Goal: Task Accomplishment & Management: Complete application form

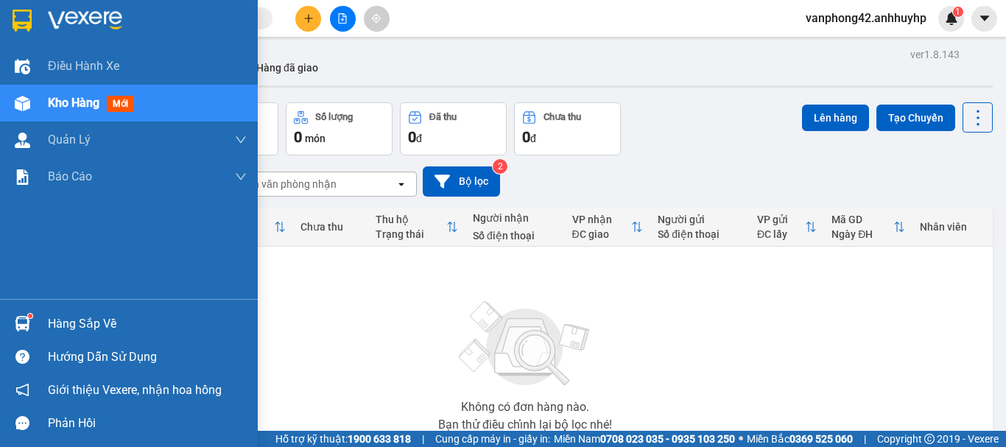
click at [27, 317] on img at bounding box center [22, 323] width 15 height 15
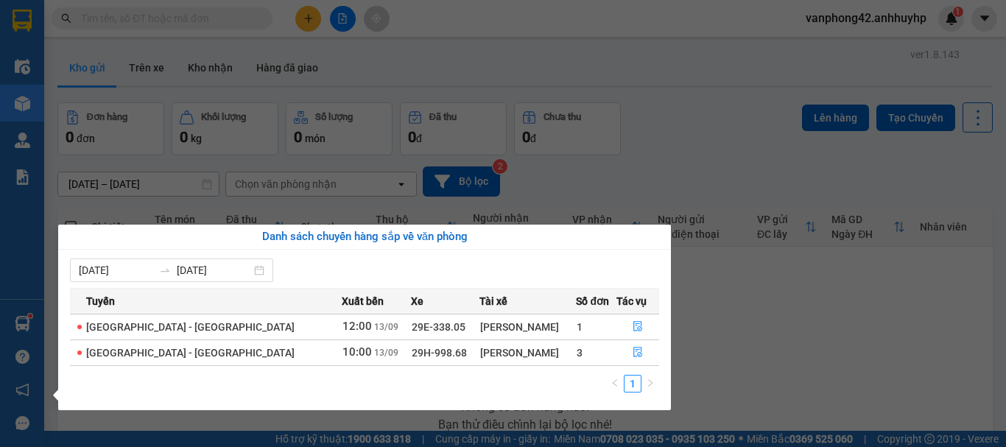
click at [669, 195] on section "Kết quả tìm kiếm ( 0 ) Bộ lọc No Data vanphong42.anhhuyhp 1 Điều hành xe Kho hà…" at bounding box center [503, 223] width 1006 height 447
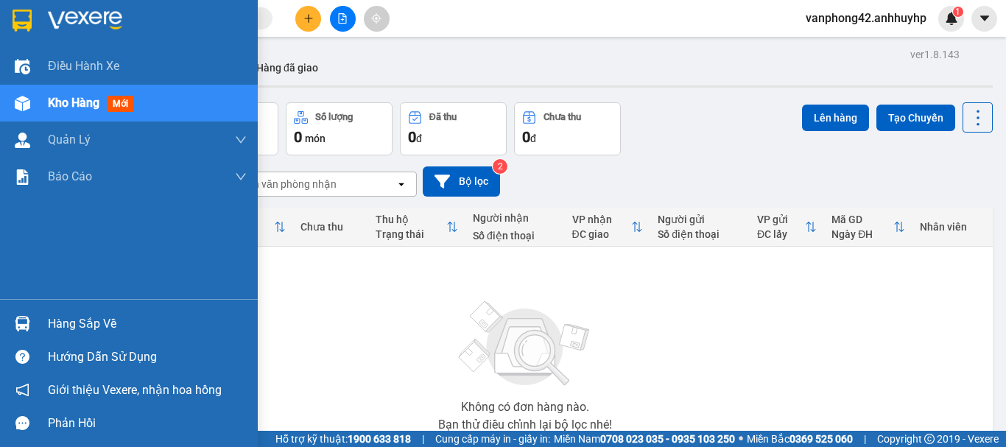
click at [29, 330] on img at bounding box center [22, 323] width 15 height 15
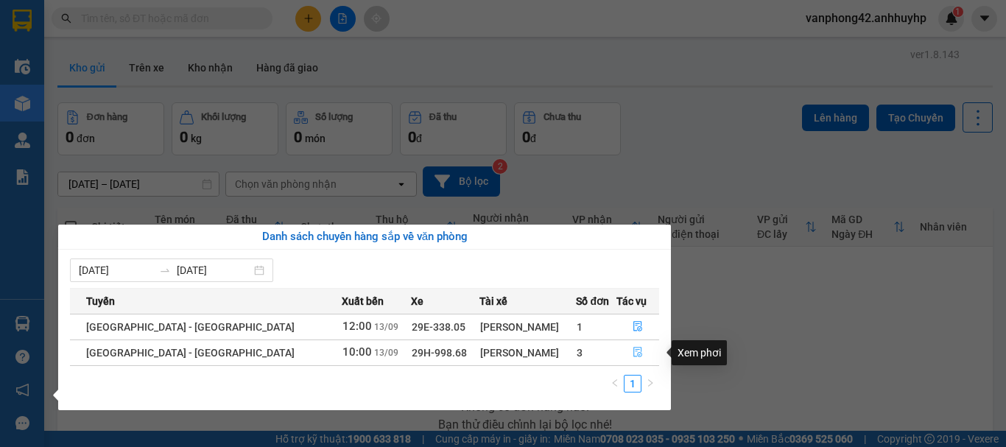
click at [632, 348] on icon "file-done" at bounding box center [637, 352] width 10 height 10
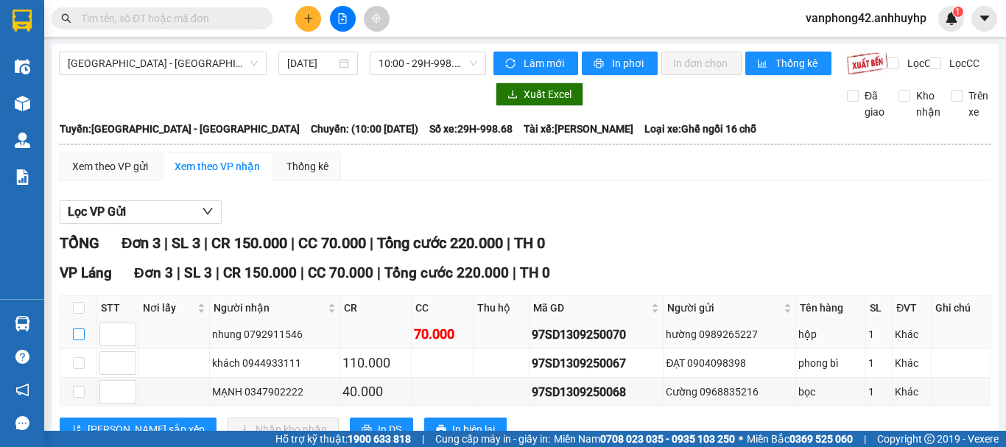
click at [80, 340] on input "checkbox" at bounding box center [79, 334] width 12 height 12
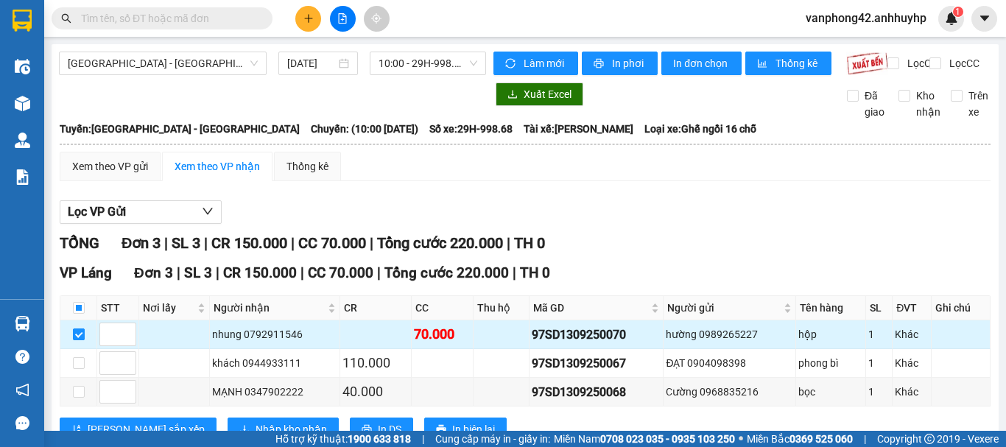
click at [78, 340] on input "checkbox" at bounding box center [79, 334] width 12 height 12
checkbox input "false"
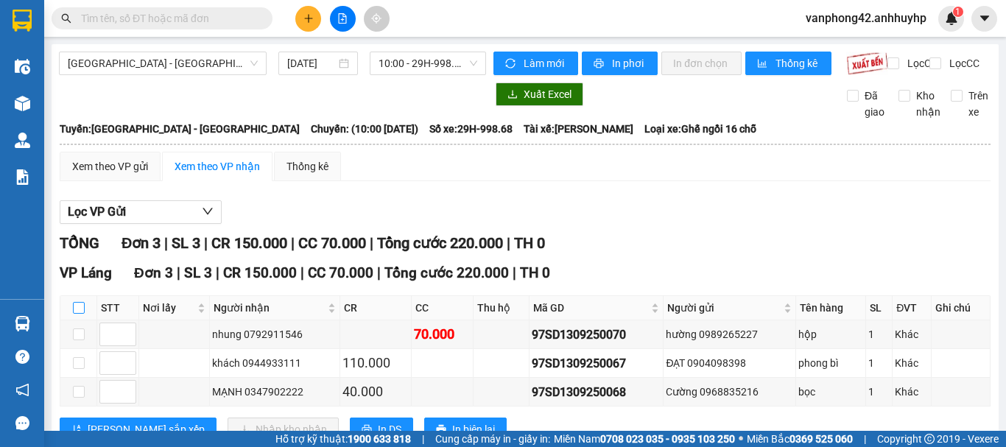
click at [77, 314] on input "checkbox" at bounding box center [79, 308] width 12 height 12
checkbox input "true"
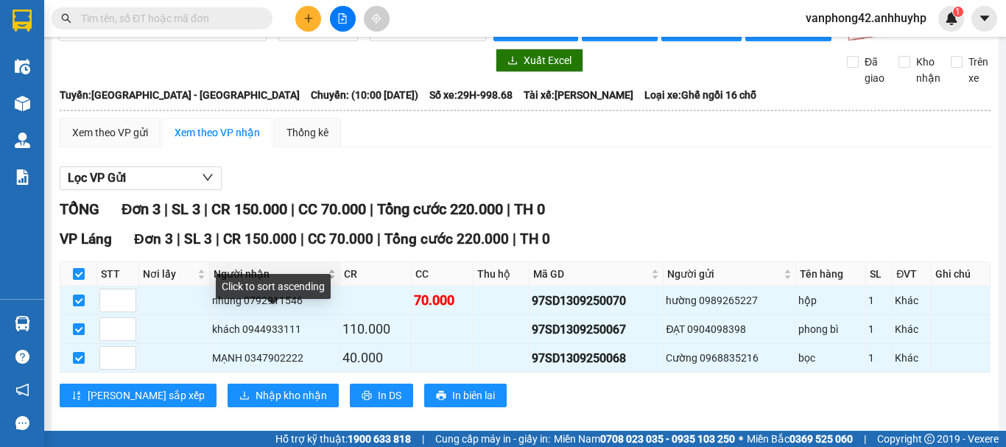
scroll to position [64, 0]
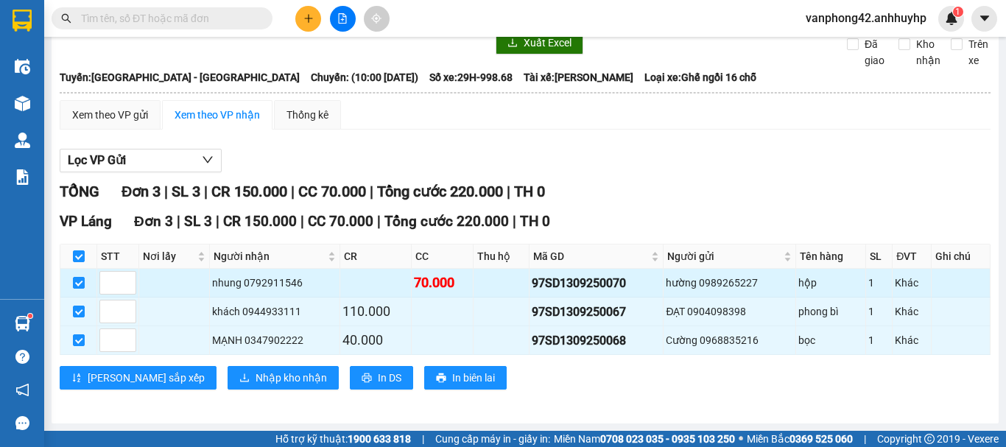
click at [603, 282] on div "97SD1309250070" at bounding box center [596, 283] width 129 height 18
copy div "97SD1309250070"
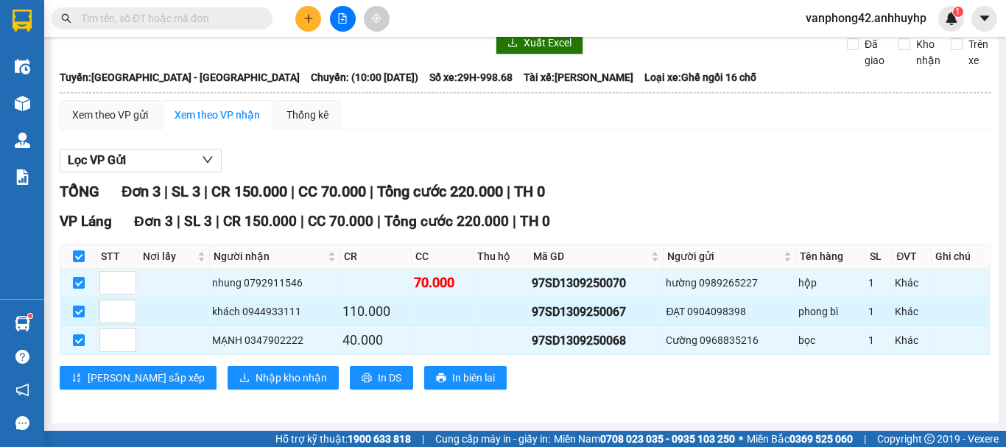
click at [543, 314] on div "97SD1309250067" at bounding box center [596, 312] width 129 height 18
copy div "97SD1309250067"
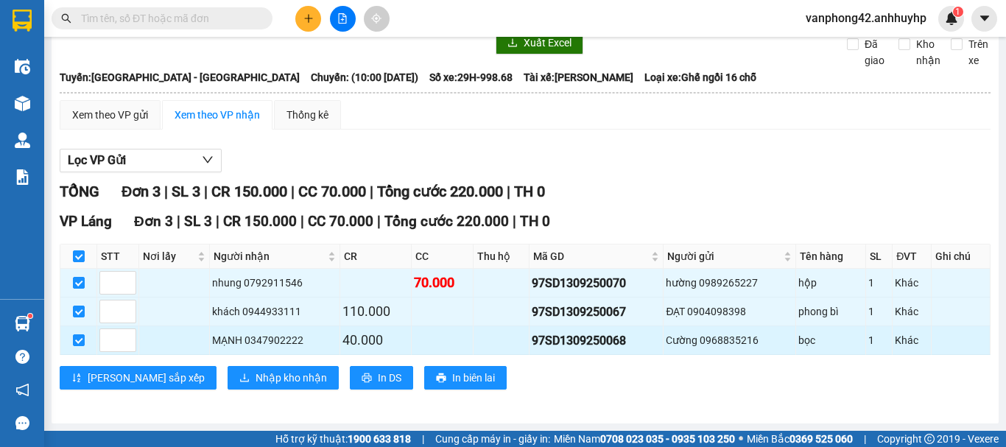
click at [557, 345] on div "97SD1309250068" at bounding box center [596, 340] width 129 height 18
copy div "97SD1309250068"
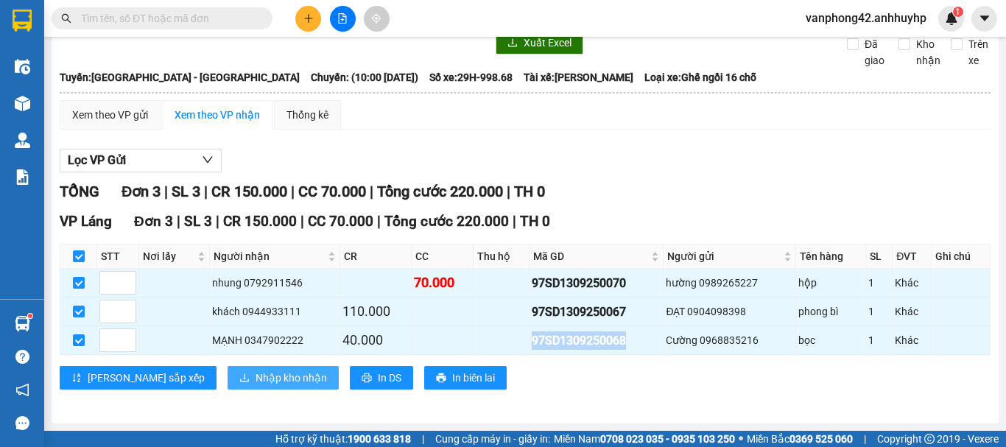
click at [255, 381] on span "Nhập kho nhận" at bounding box center [290, 378] width 71 height 16
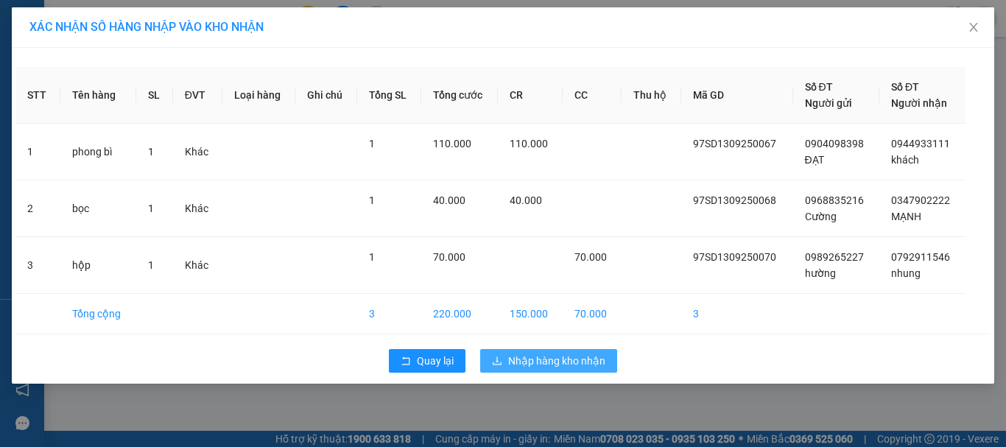
click at [540, 305] on td "150.000" at bounding box center [530, 314] width 65 height 40
click at [535, 359] on span "Nhập hàng kho nhận" at bounding box center [556, 361] width 97 height 16
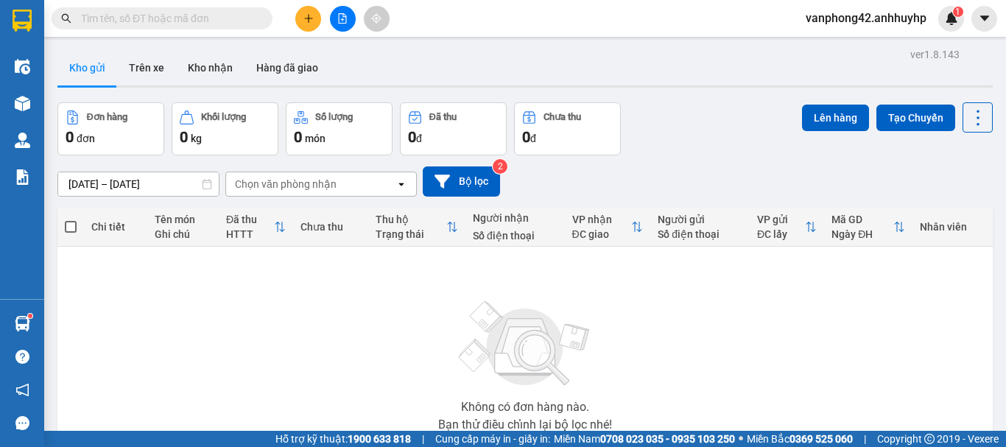
click at [187, 8] on span at bounding box center [162, 18] width 221 height 22
click at [209, 15] on input "text" at bounding box center [168, 18] width 174 height 16
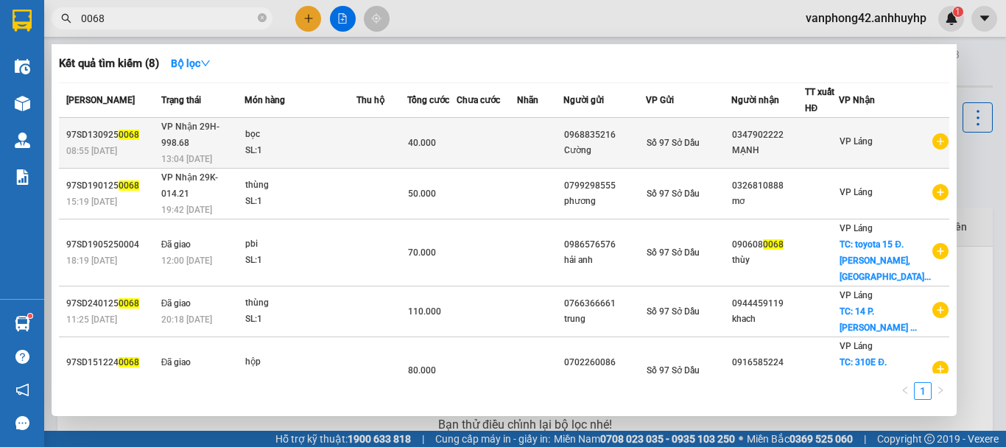
type input "0068"
click at [244, 151] on div "13:04 [DATE]" at bounding box center [202, 159] width 82 height 16
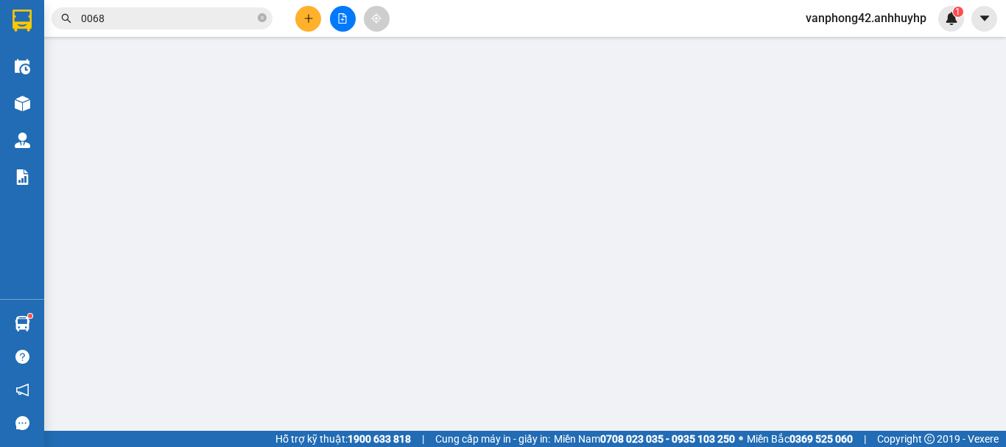
click at [244, 135] on div "Người gửi" at bounding box center [300, 126] width 142 height 22
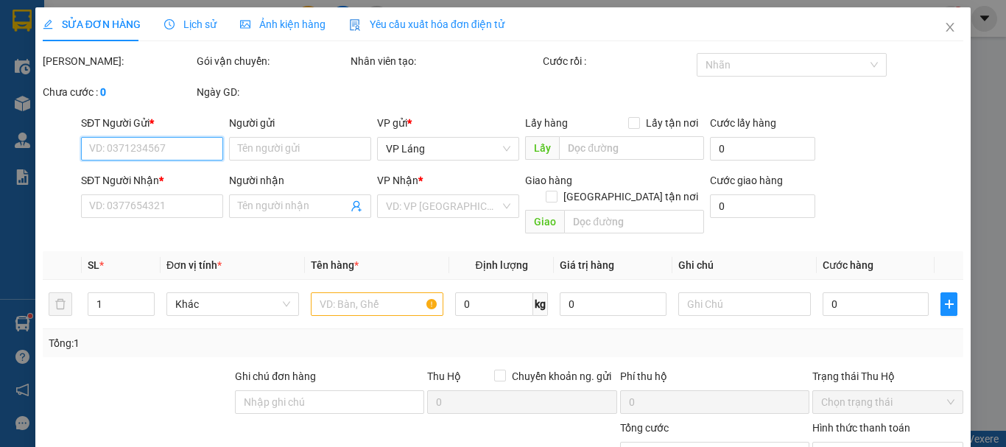
type input "0968835216"
type input "Cường"
type input "0347902222"
type input "MẠNH"
type input "40.000"
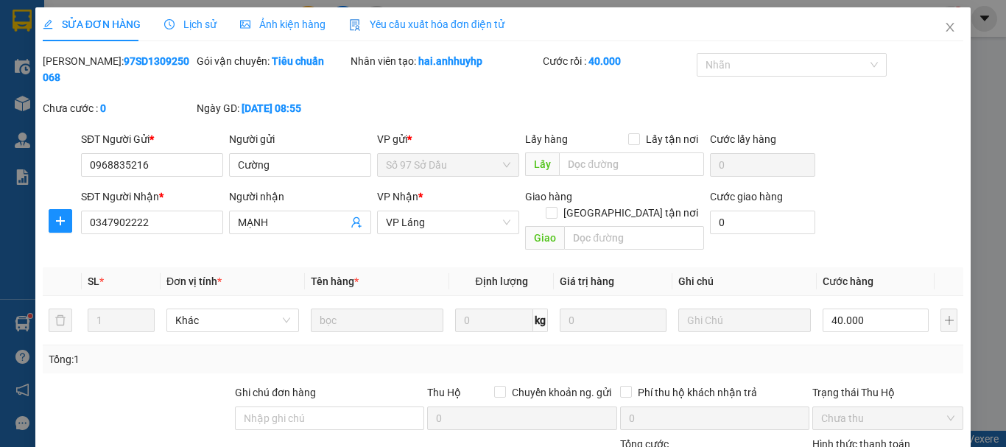
click at [208, 26] on span "Lịch sử" at bounding box center [190, 24] width 52 height 12
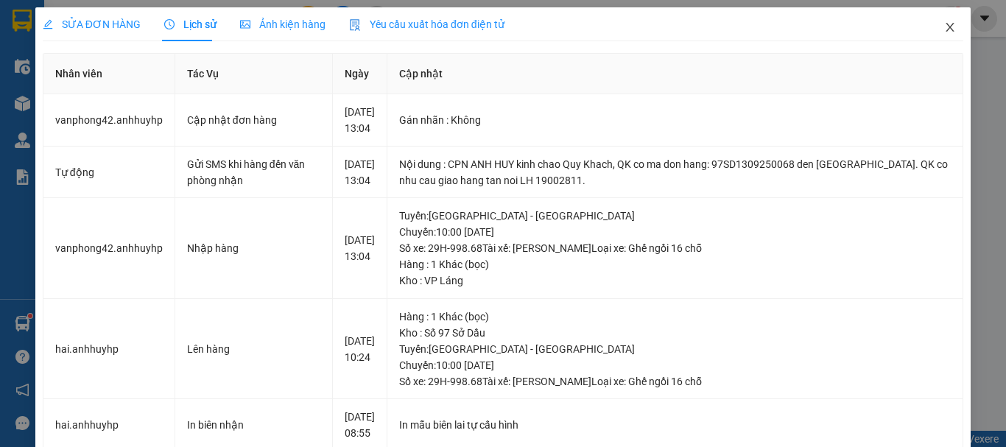
drag, startPoint x: 943, startPoint y: 27, endPoint x: 649, endPoint y: 0, distance: 295.0
click at [944, 27] on icon "close" at bounding box center [950, 27] width 12 height 12
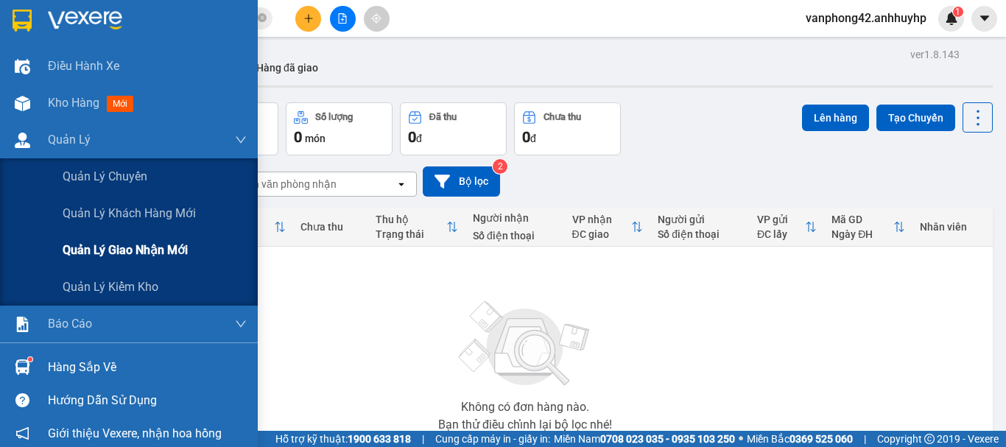
click at [158, 252] on span "Quản lý giao nhận mới" at bounding box center [125, 250] width 125 height 18
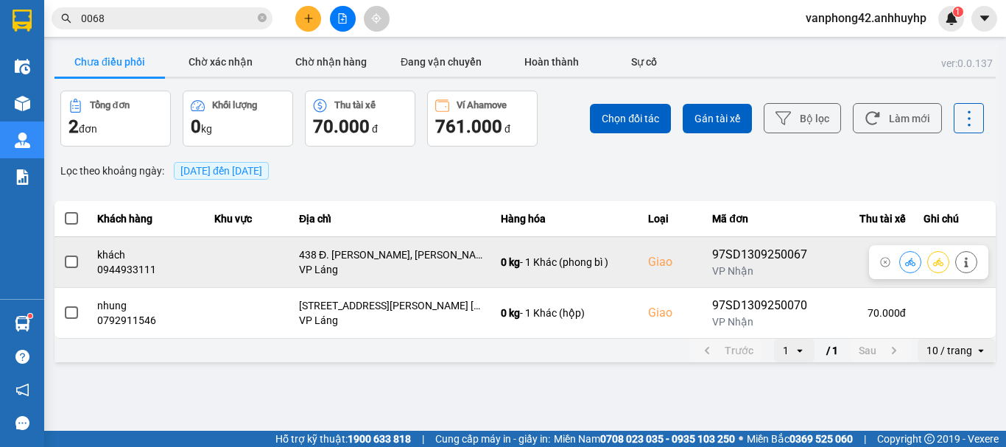
click at [70, 266] on span at bounding box center [71, 261] width 13 height 13
click at [63, 254] on input "checkbox" at bounding box center [63, 254] width 0 height 0
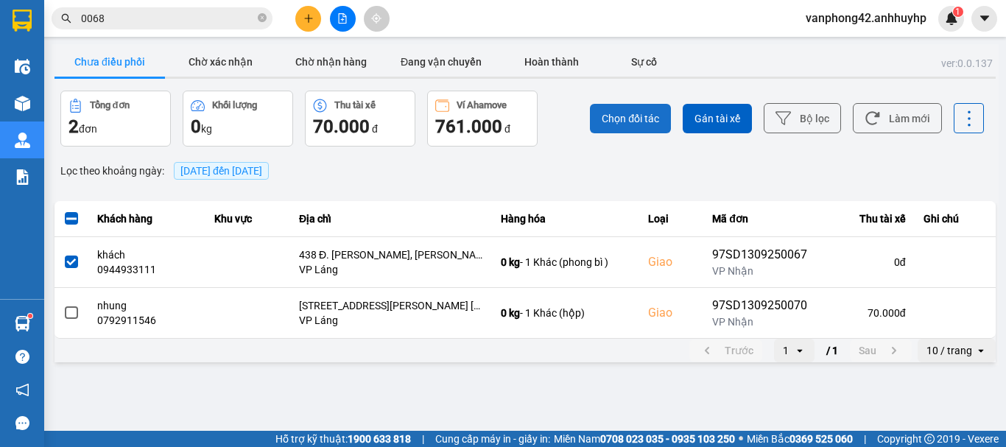
click at [632, 126] on button "Chọn đối tác" at bounding box center [630, 118] width 81 height 29
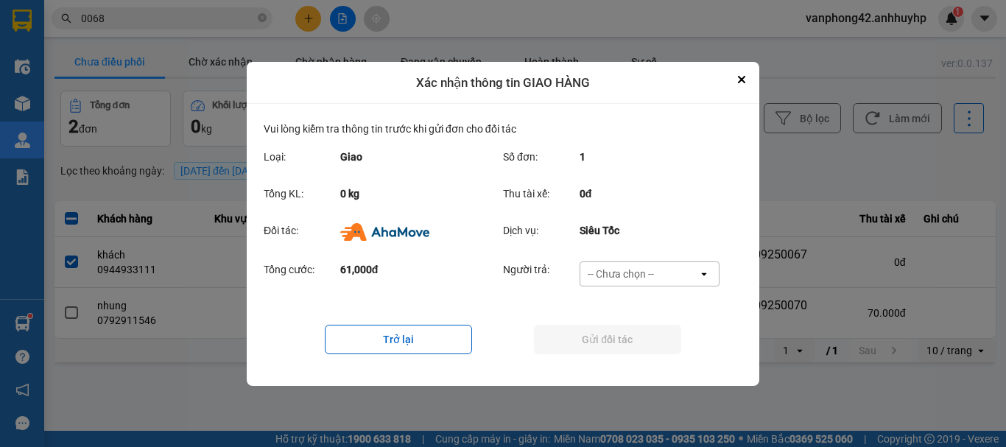
click at [663, 273] on div "-- Chưa chọn --" at bounding box center [639, 274] width 118 height 24
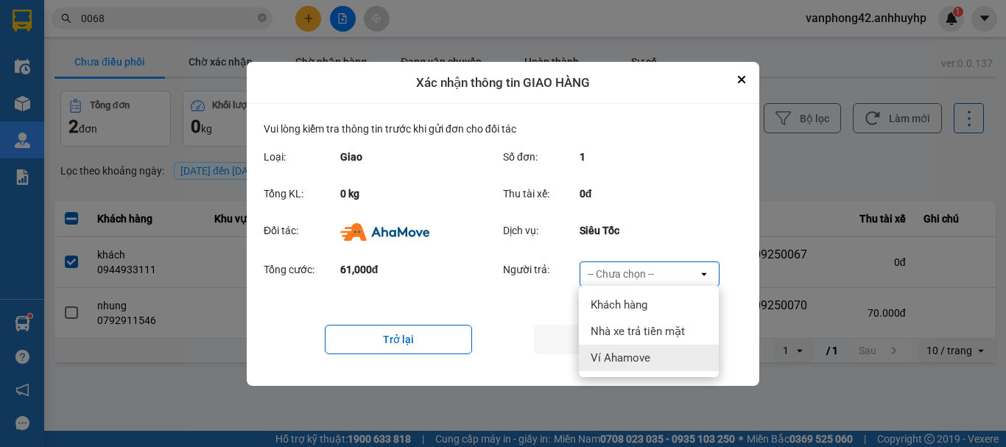
click at [649, 355] on span "Ví Ahamove" at bounding box center [620, 357] width 60 height 15
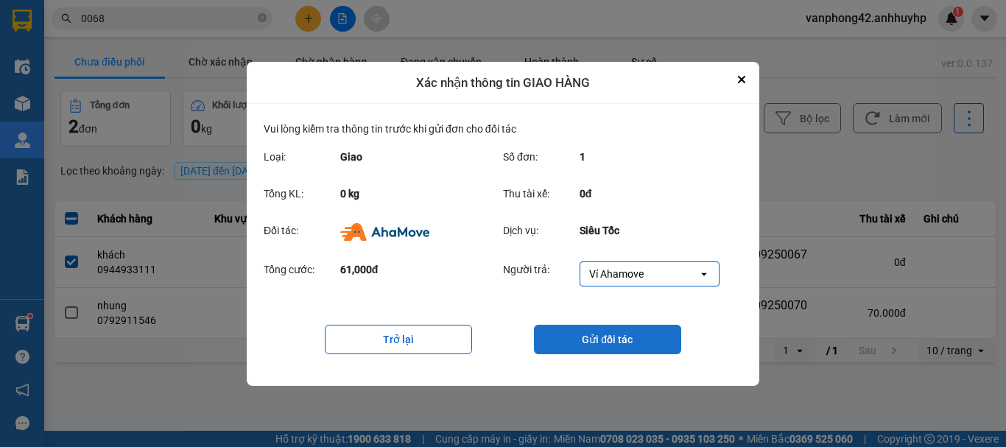
click at [641, 340] on button "Gửi đối tác" at bounding box center [607, 339] width 147 height 29
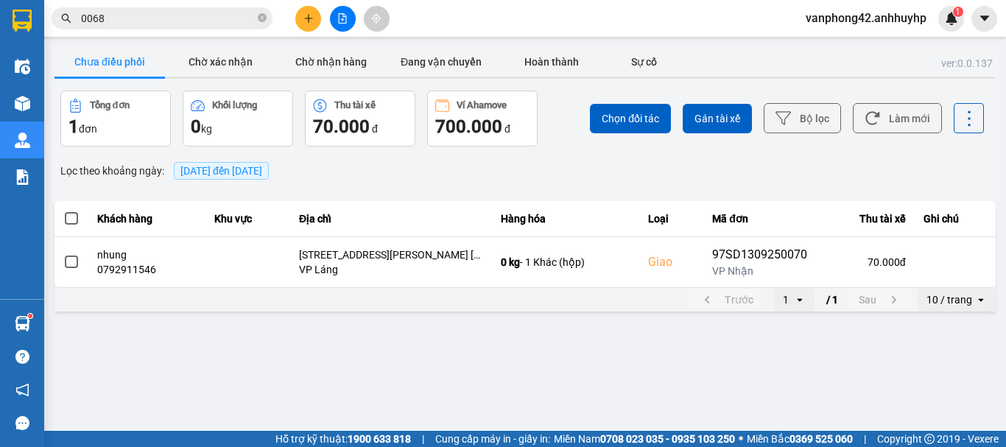
click at [202, 19] on input "0068" at bounding box center [168, 18] width 174 height 16
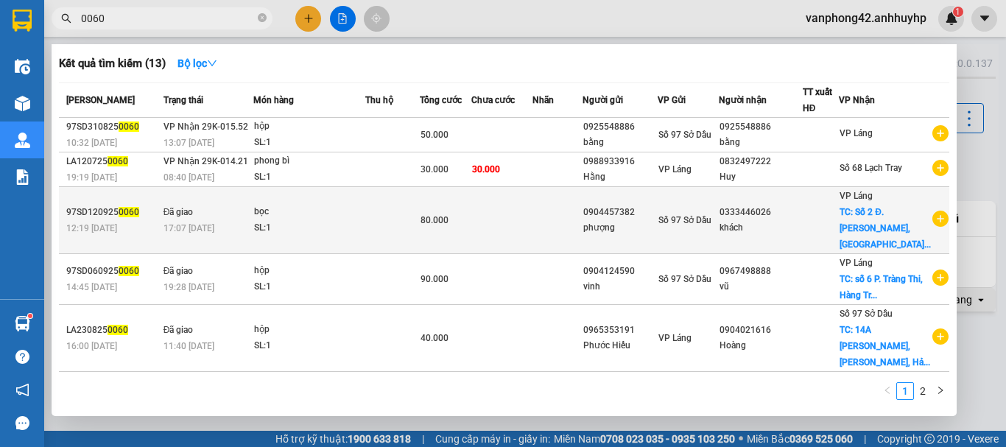
type input "0060"
click at [316, 233] on div "SL: 1" at bounding box center [309, 228] width 110 height 16
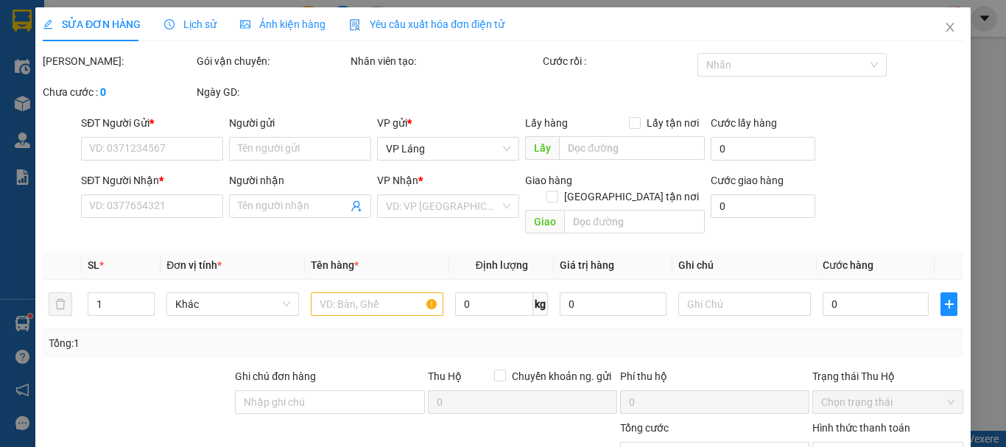
type input "0904457382"
type input "phượng"
type input "0333446026"
type input "khách"
checkbox input "true"
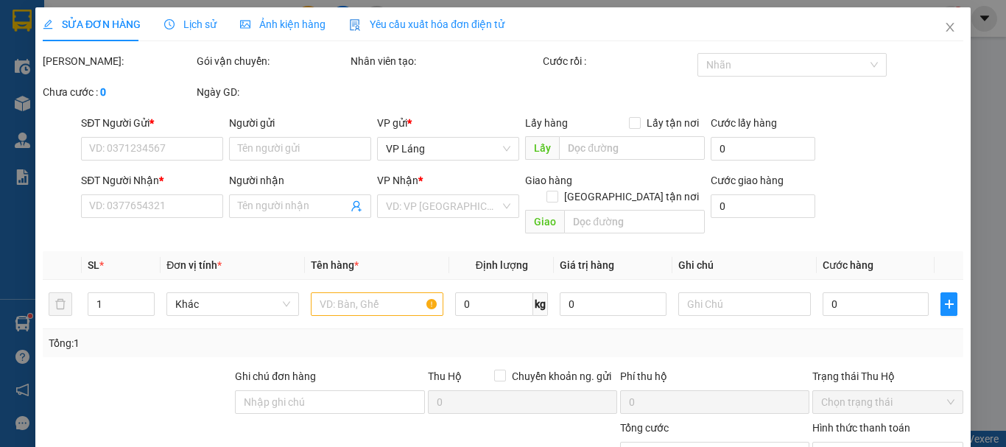
type input "Số 2 Đ. [GEOGRAPHIC_DATA], [GEOGRAPHIC_DATA], [GEOGRAPHIC_DATA], [GEOGRAPHIC_DA…"
type input "80.000"
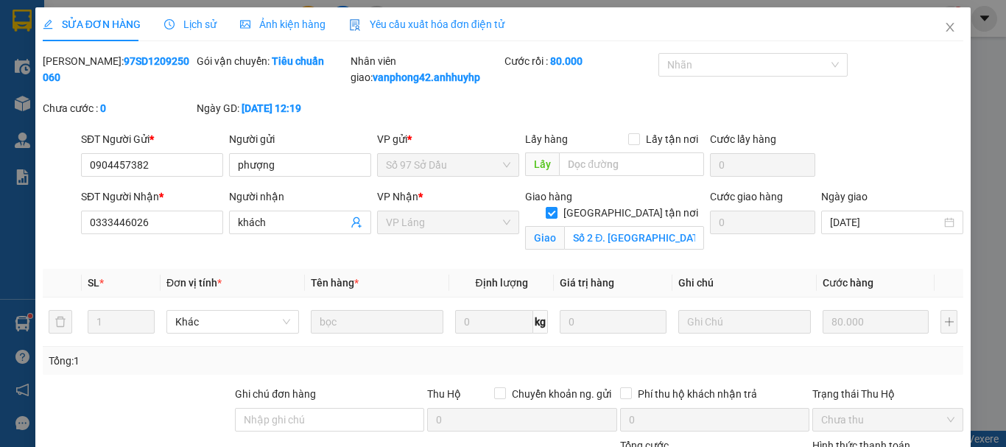
click at [202, 23] on span "Lịch sử" at bounding box center [190, 24] width 52 height 12
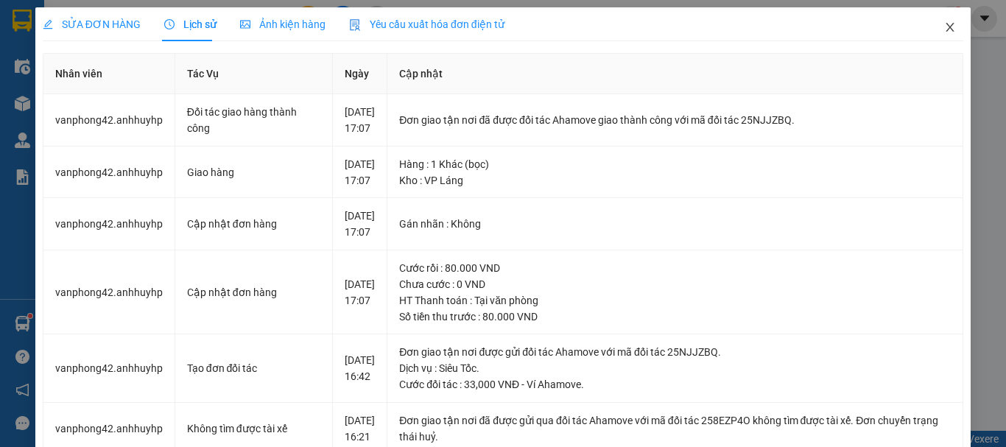
drag, startPoint x: 940, startPoint y: 25, endPoint x: 932, endPoint y: 29, distance: 8.9
click at [944, 26] on icon "close" at bounding box center [950, 27] width 12 height 12
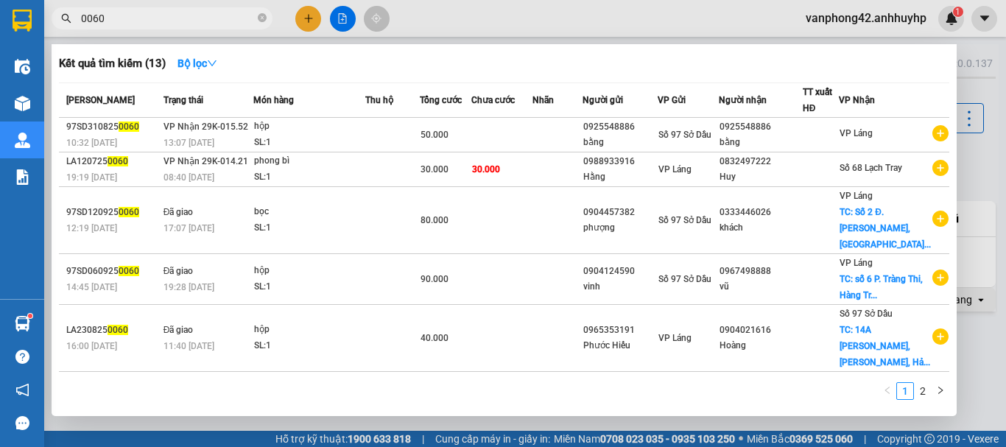
click at [145, 15] on input "0060" at bounding box center [168, 18] width 174 height 16
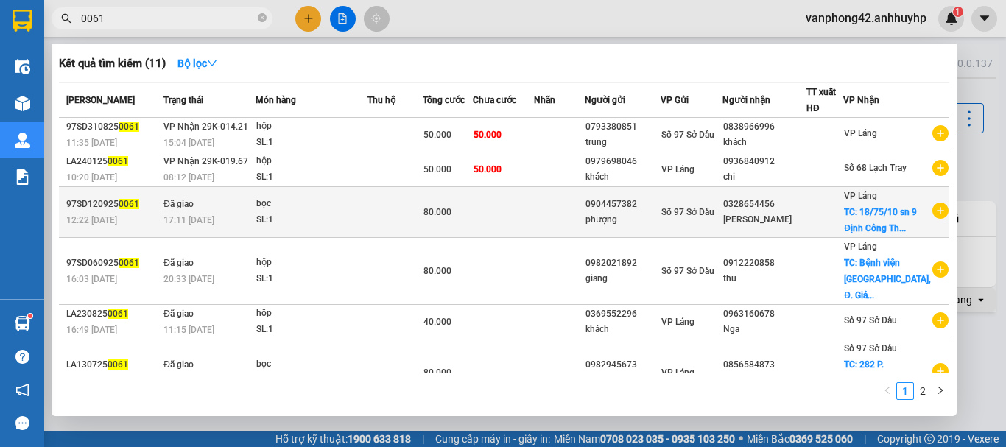
type input "0061"
click at [361, 212] on div "bọc" at bounding box center [311, 204] width 110 height 16
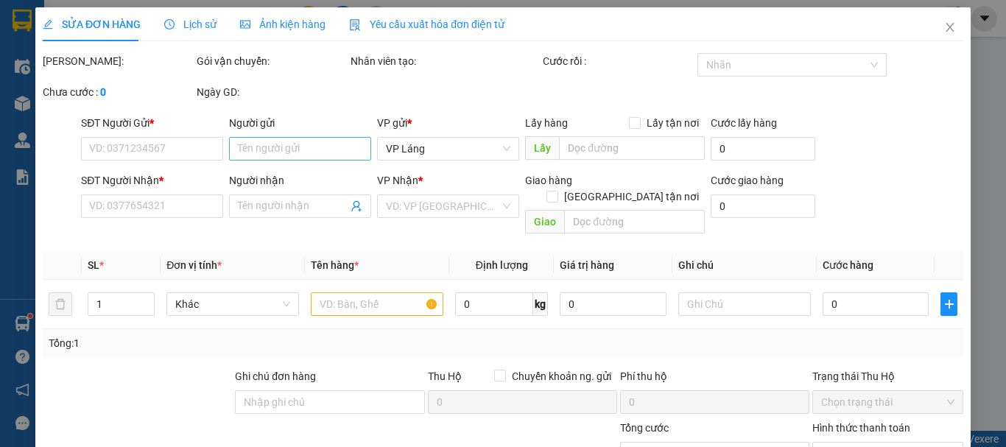
type input "0904457382"
type input "phượng"
type input "0328654456"
type input "[PERSON_NAME]"
checkbox input "true"
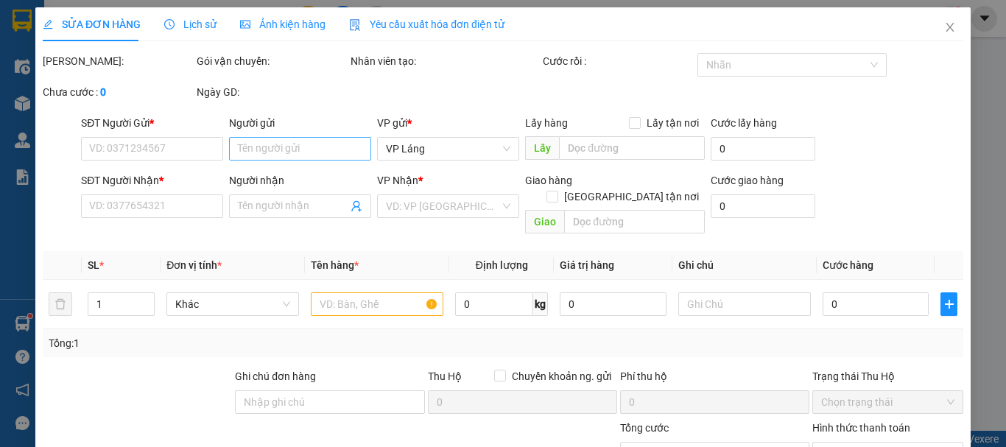
type input "18/75/10 sn 9 Định Công Thượng, Tổ 10, [GEOGRAPHIC_DATA], [GEOGRAPHIC_DATA], [G…"
type input "80.000"
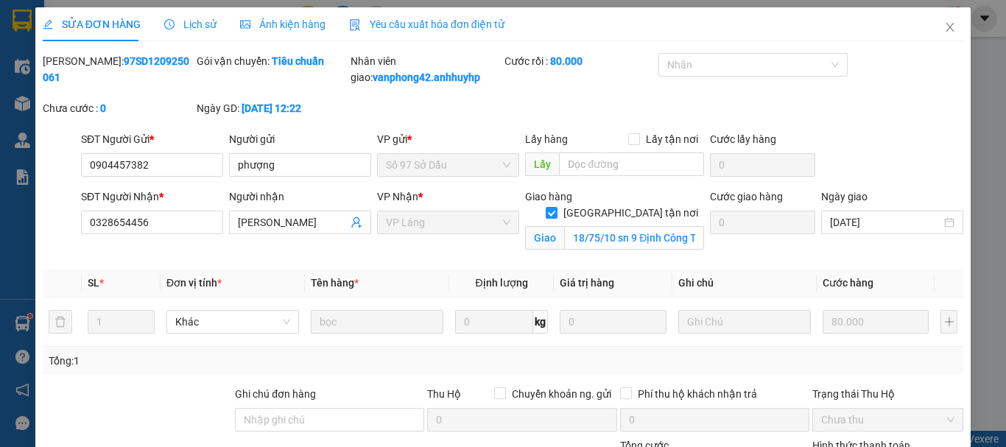
click at [205, 24] on span "Lịch sử" at bounding box center [190, 24] width 52 height 12
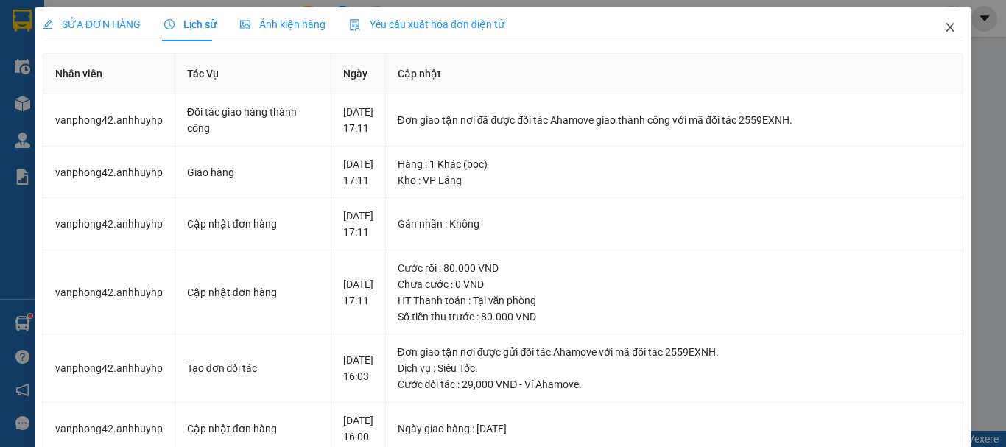
click at [946, 30] on icon "close" at bounding box center [950, 27] width 8 height 9
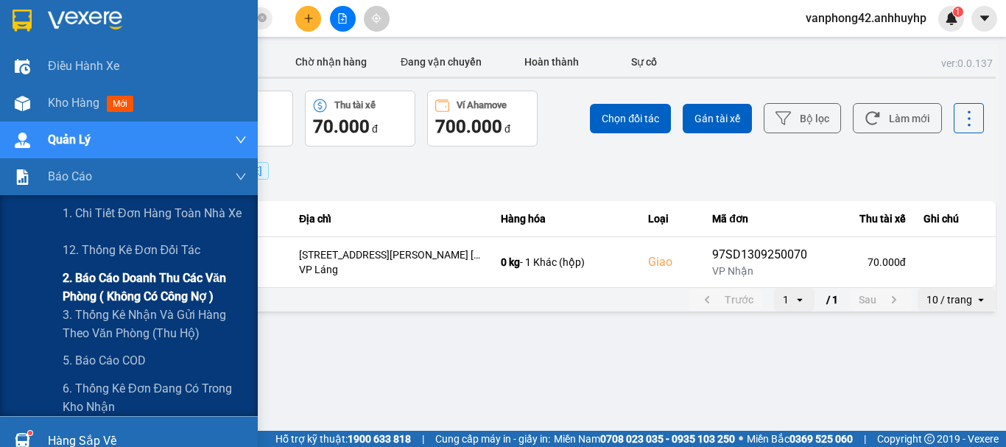
click at [163, 289] on span "2. Báo cáo doanh thu các văn phòng ( không có công nợ )" at bounding box center [155, 287] width 184 height 37
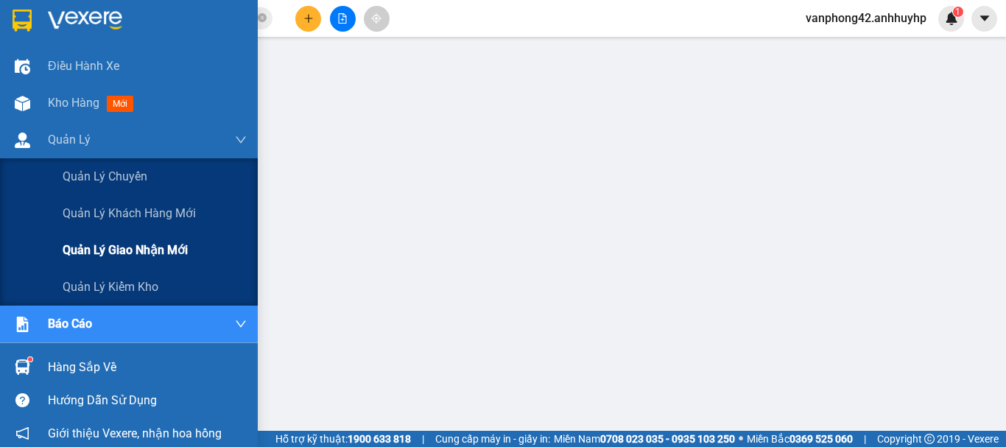
click at [105, 247] on span "Quản lý giao nhận mới" at bounding box center [125, 250] width 125 height 18
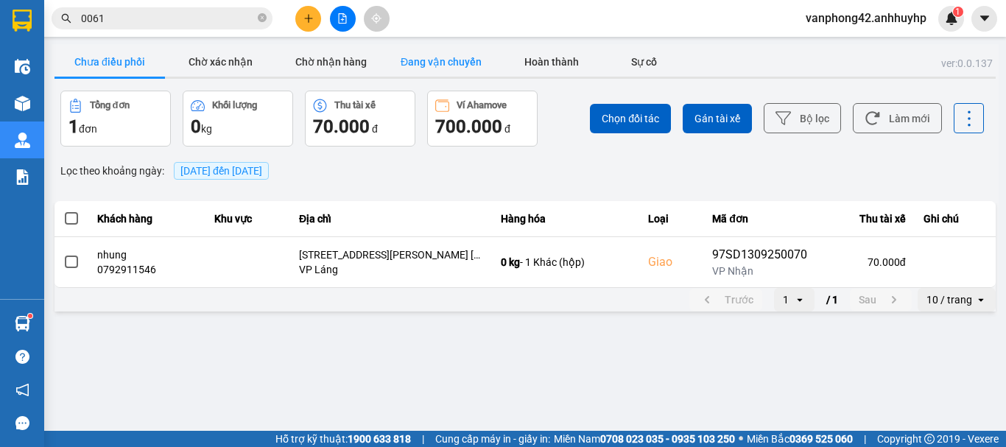
click at [450, 63] on button "Đang vận chuyển" at bounding box center [441, 61] width 110 height 29
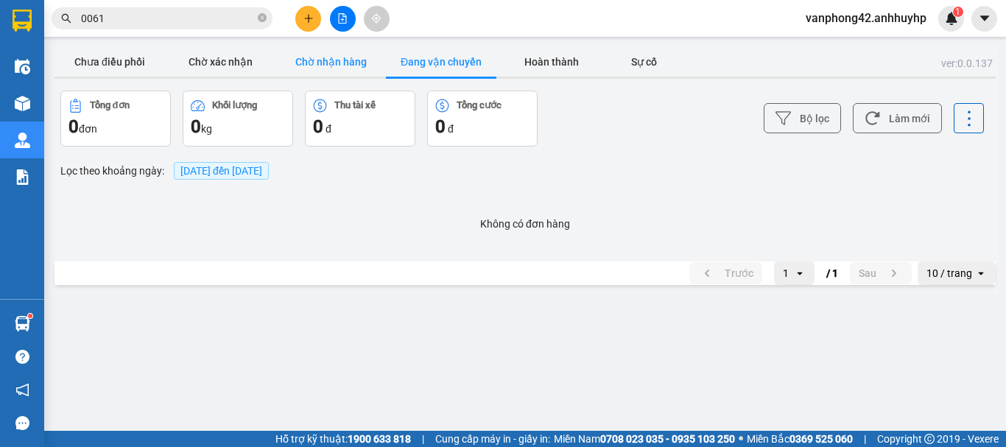
click at [335, 65] on button "Chờ nhận hàng" at bounding box center [330, 61] width 110 height 29
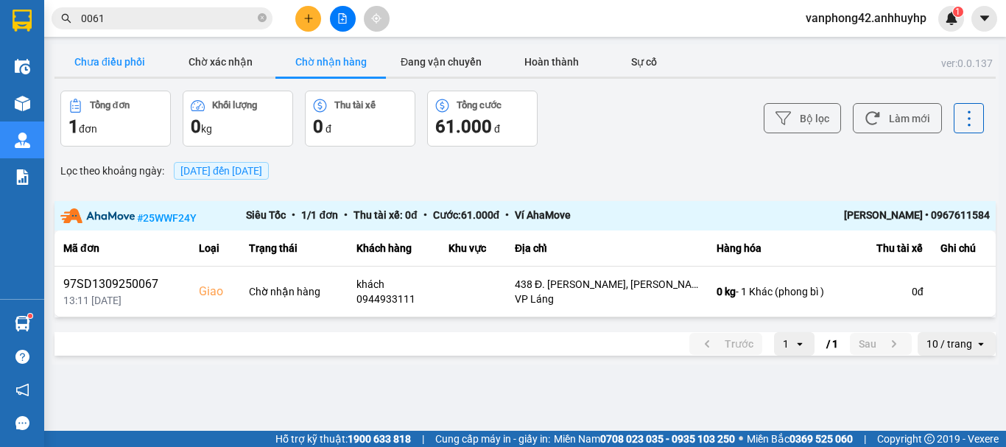
click at [104, 54] on button "Chưa điều phối" at bounding box center [109, 61] width 110 height 29
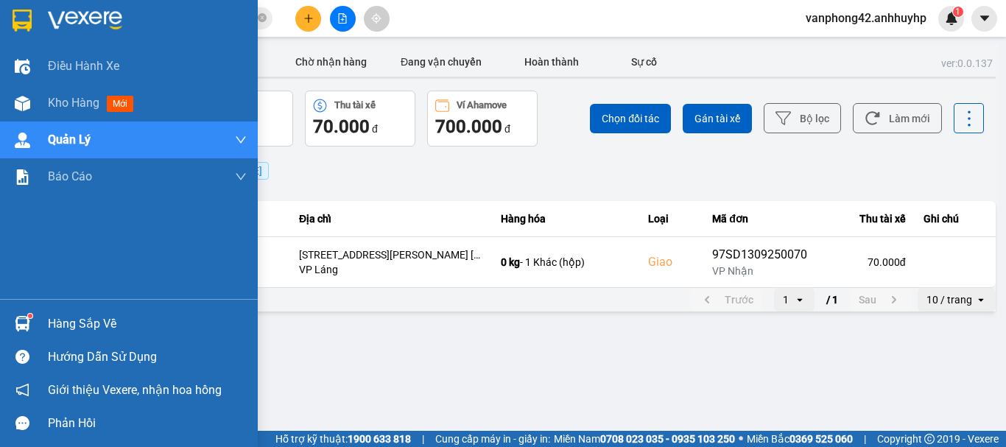
click at [87, 325] on div "Hàng sắp về" at bounding box center [147, 324] width 199 height 22
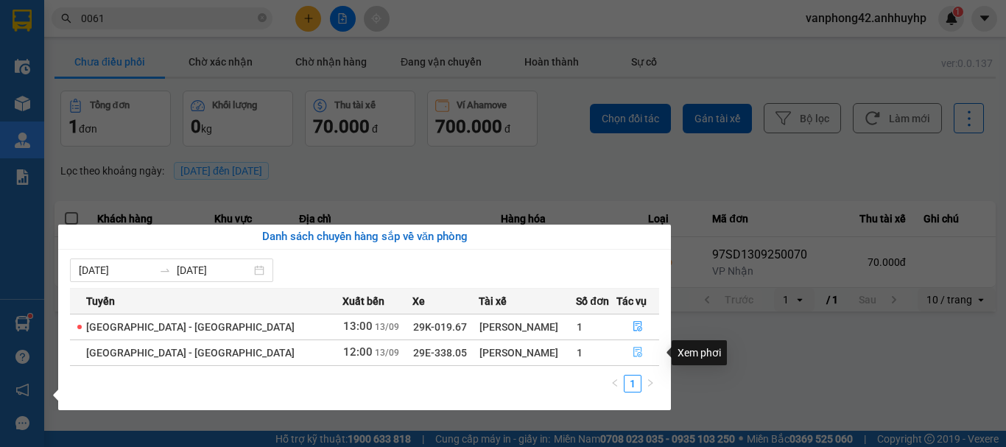
click at [632, 351] on icon "file-done" at bounding box center [637, 352] width 10 height 10
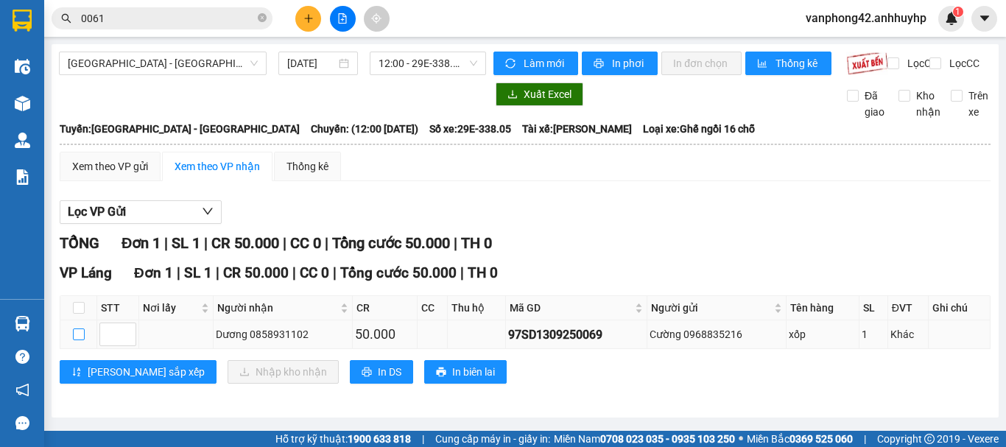
click at [79, 340] on input "checkbox" at bounding box center [79, 334] width 12 height 12
checkbox input "true"
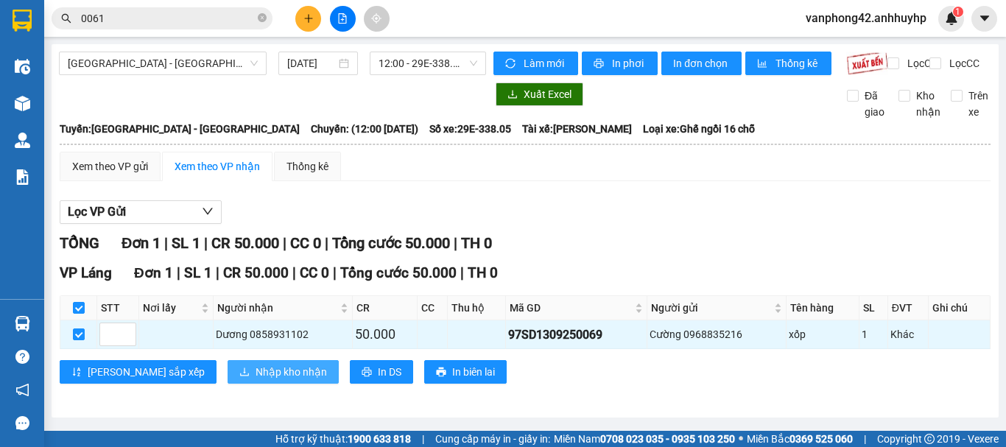
click at [255, 378] on span "Nhập kho nhận" at bounding box center [290, 372] width 71 height 16
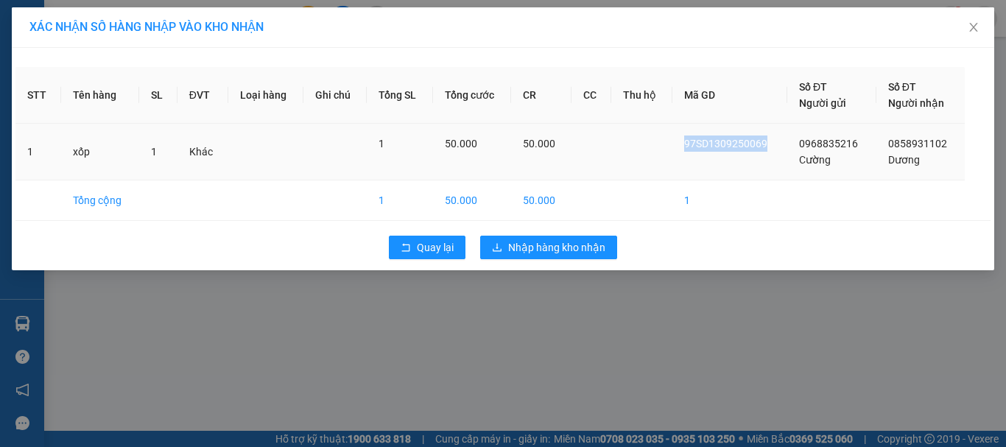
drag, startPoint x: 769, startPoint y: 143, endPoint x: 683, endPoint y: 143, distance: 85.4
click at [683, 143] on td "97SD1309250069" at bounding box center [729, 152] width 115 height 57
copy span "97SD1309250069"
click at [568, 240] on span "Nhập hàng kho nhận" at bounding box center [556, 247] width 97 height 16
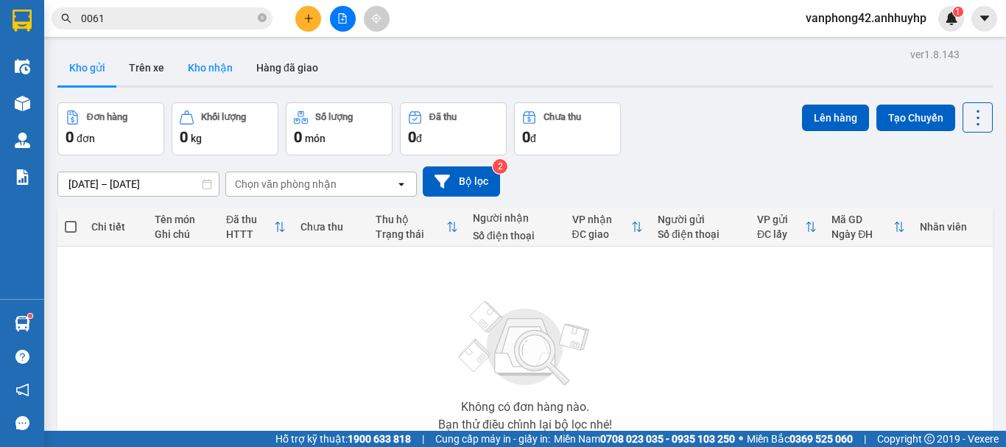
click at [191, 68] on button "Kho nhận" at bounding box center [210, 67] width 68 height 35
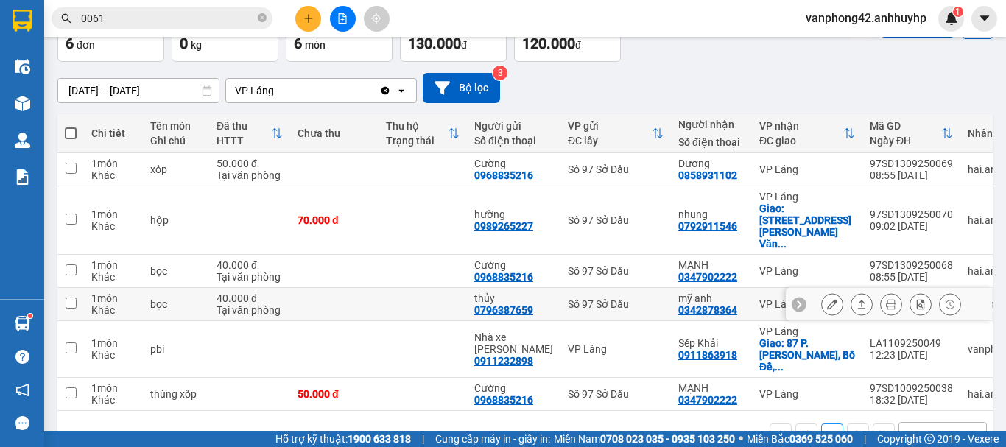
scroll to position [105, 0]
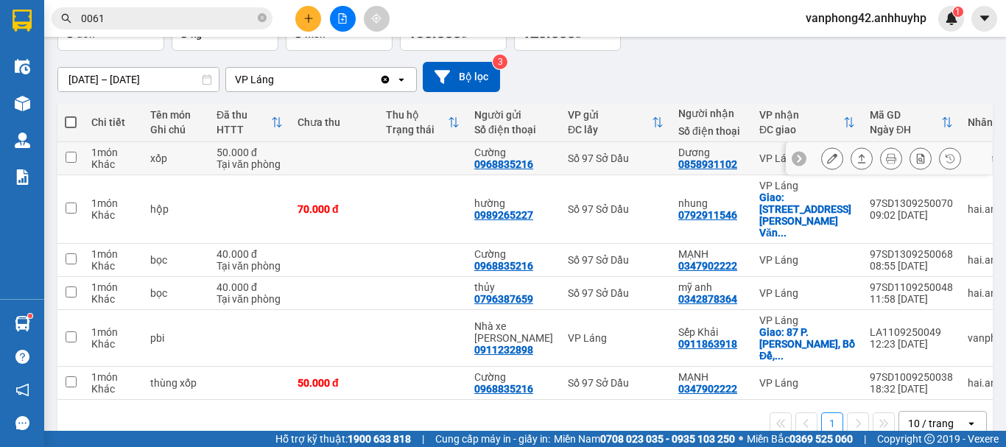
click at [945, 160] on icon at bounding box center [950, 158] width 10 height 10
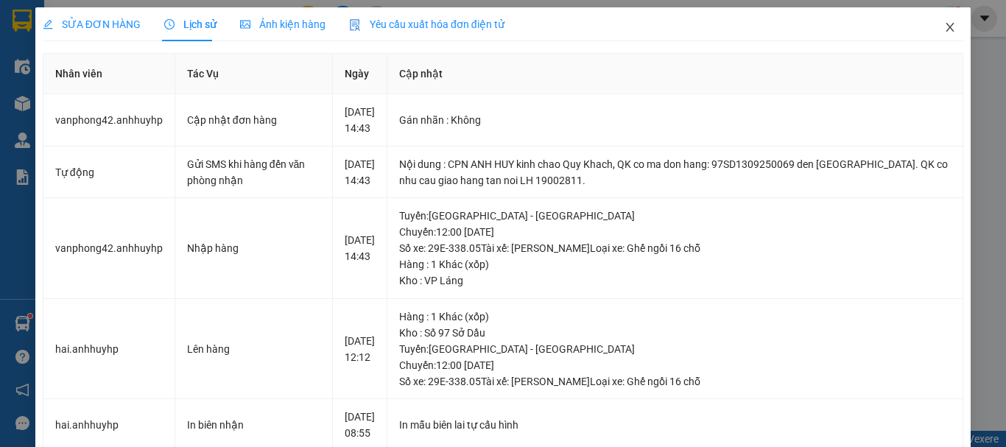
click at [944, 26] on icon "close" at bounding box center [950, 27] width 12 height 12
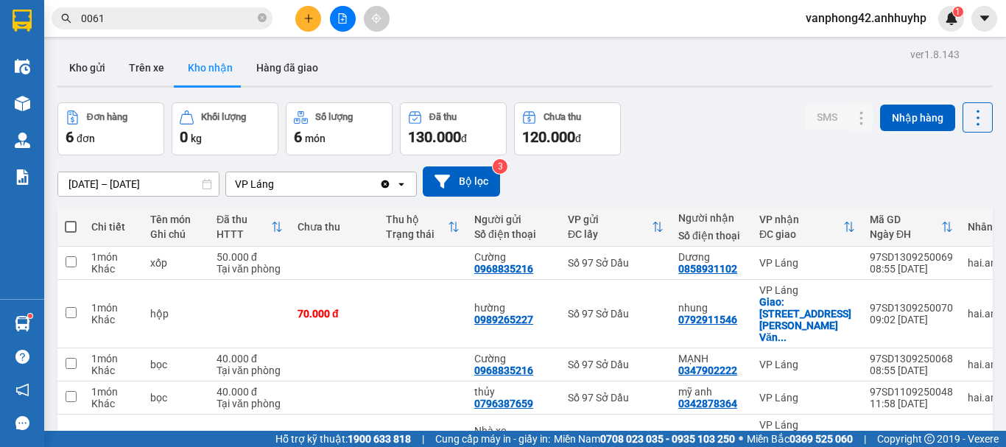
click at [306, 26] on button at bounding box center [308, 19] width 26 height 26
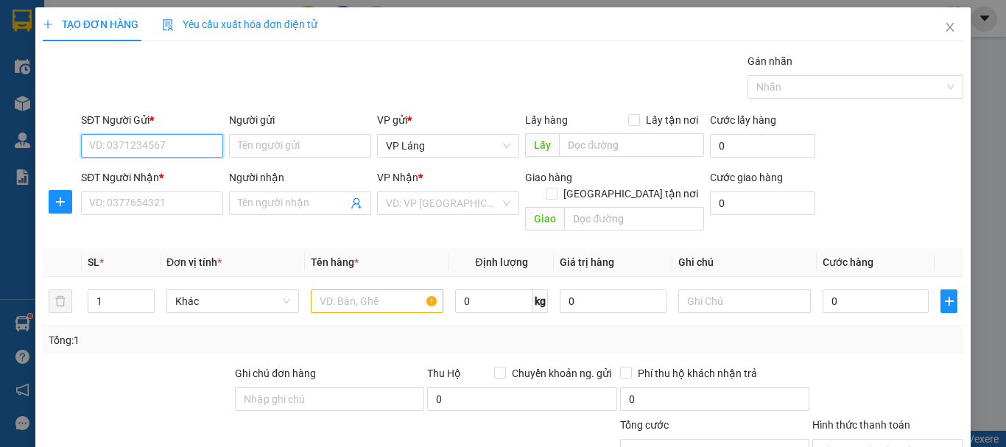
click at [193, 147] on input "SĐT Người Gửi *" at bounding box center [152, 146] width 142 height 24
click at [204, 144] on input "SĐT Người Gửi *" at bounding box center [152, 146] width 142 height 24
type input "0983517788"
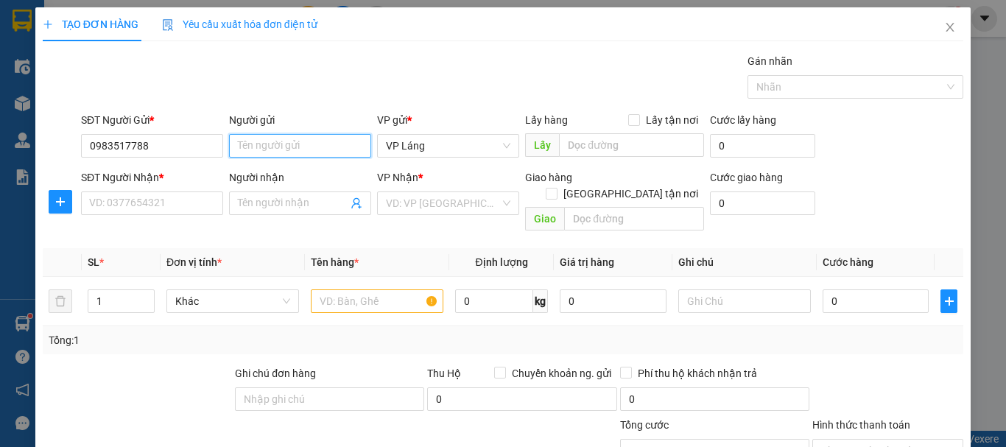
click at [324, 145] on input "Người gửi" at bounding box center [300, 146] width 142 height 24
type input "L"
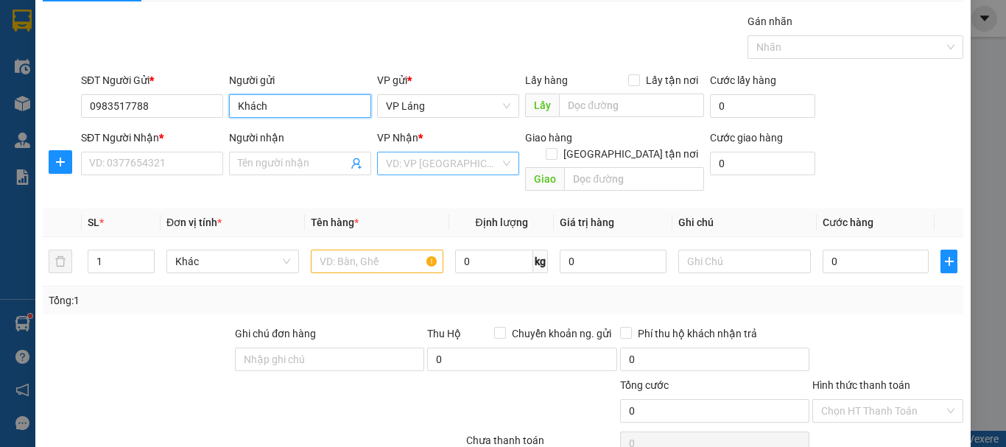
scroll to position [74, 0]
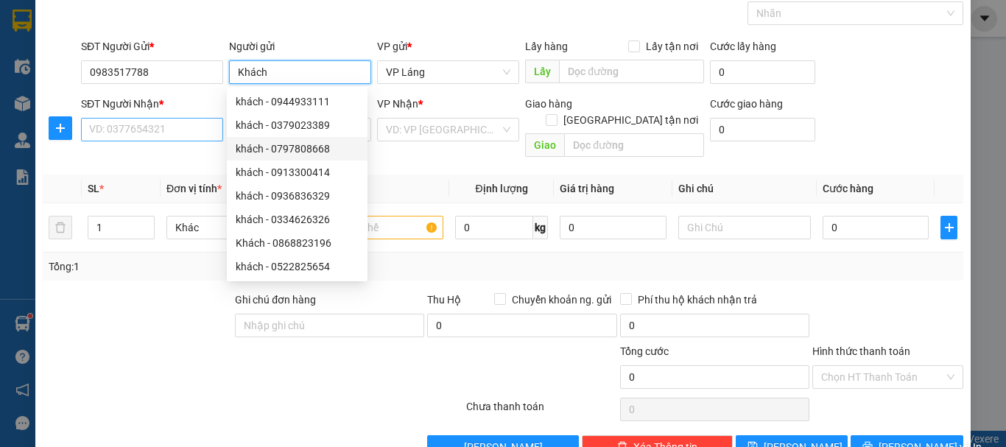
type input "Khách"
click at [124, 131] on input "SĐT Người Nhận *" at bounding box center [152, 130] width 142 height 24
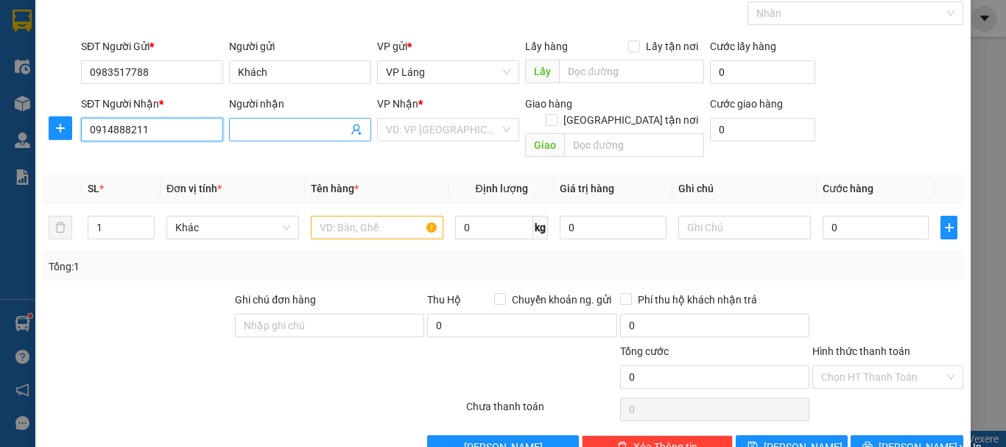
type input "0914888211"
click at [269, 132] on input "Người nhận" at bounding box center [293, 129] width 110 height 16
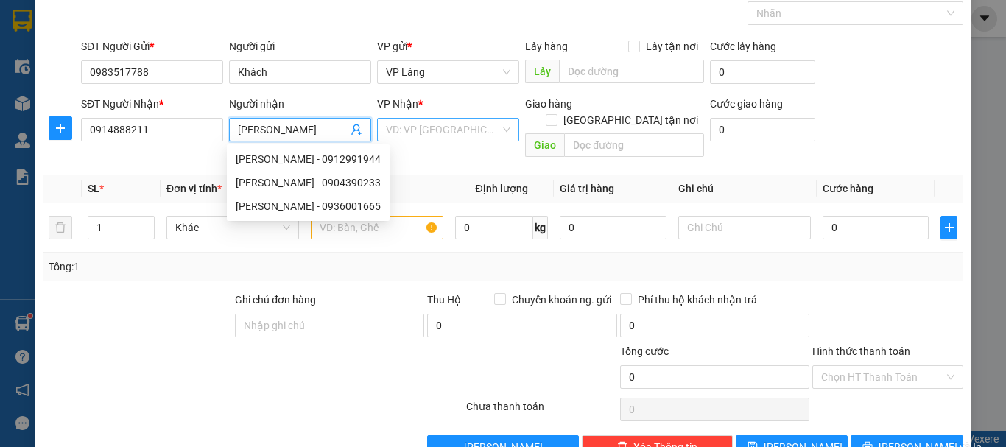
type input "[PERSON_NAME]"
click at [462, 134] on input "search" at bounding box center [443, 130] width 114 height 22
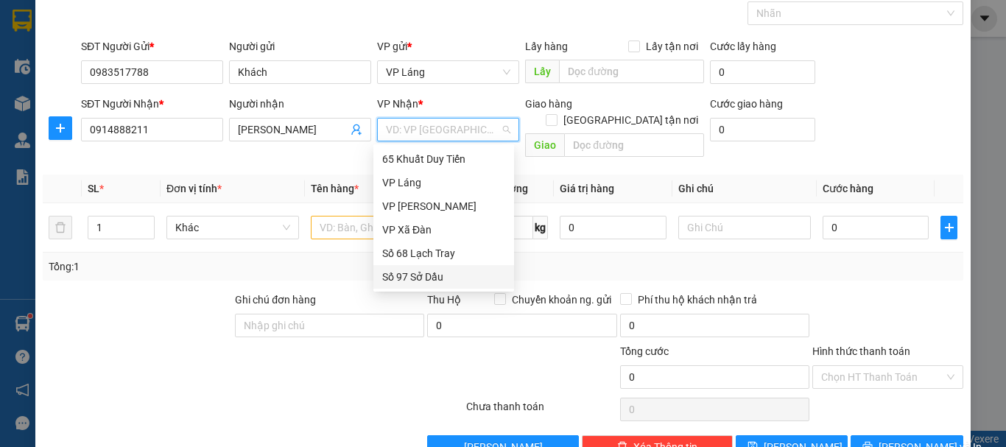
drag, startPoint x: 434, startPoint y: 277, endPoint x: 559, endPoint y: 144, distance: 182.3
click at [434, 276] on div "Số 97 Sở Dầu" at bounding box center [443, 277] width 123 height 16
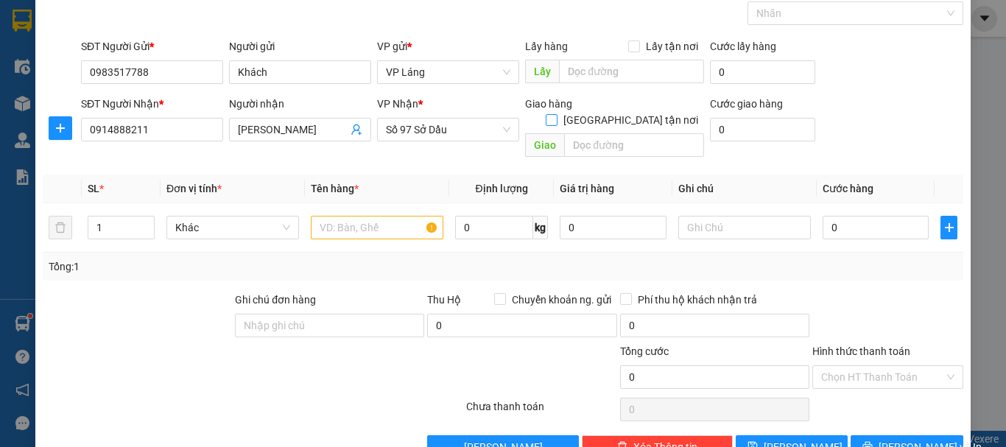
click at [556, 114] on input "[GEOGRAPHIC_DATA] tận nơi" at bounding box center [551, 119] width 10 height 10
checkbox input "true"
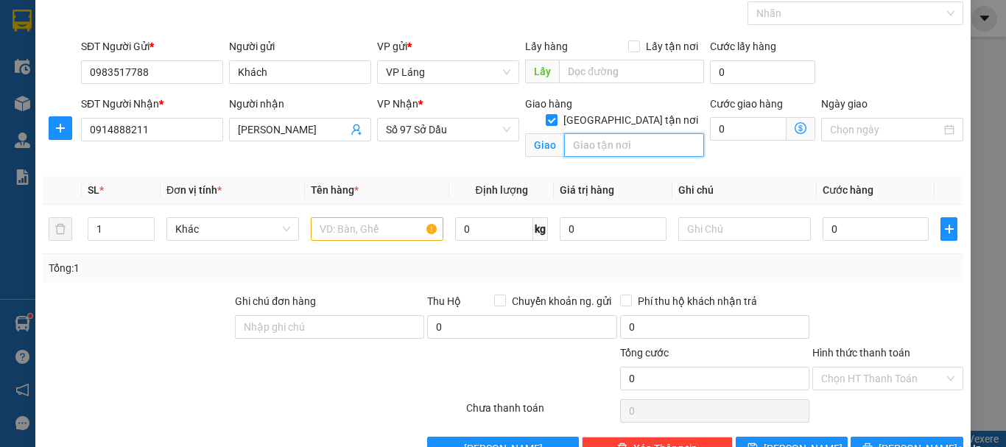
click at [635, 133] on input "text" at bounding box center [634, 145] width 140 height 24
type input "5/132 [GEOGRAPHIC_DATA], [GEOGRAPHIC_DATA], [GEOGRAPHIC_DATA] , [GEOGRAPHIC_DAT…"
click at [794, 126] on icon "dollar-circle" at bounding box center [800, 128] width 12 height 12
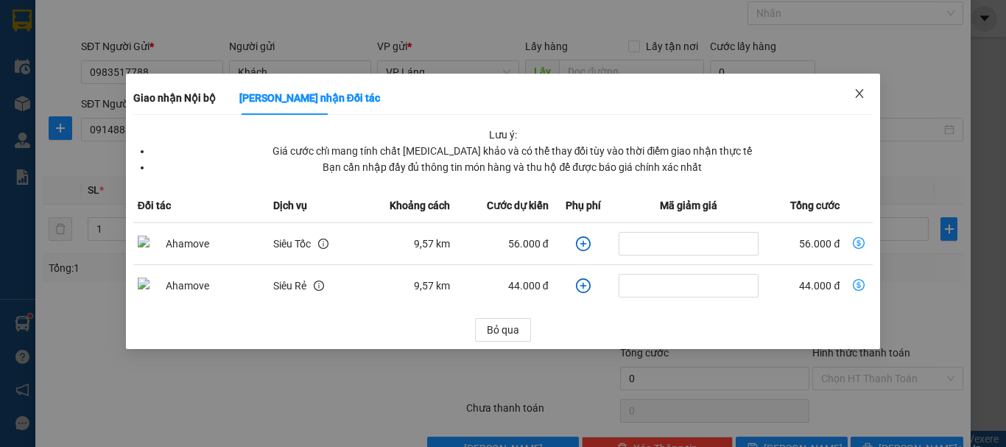
click at [861, 96] on icon "close" at bounding box center [860, 93] width 8 height 9
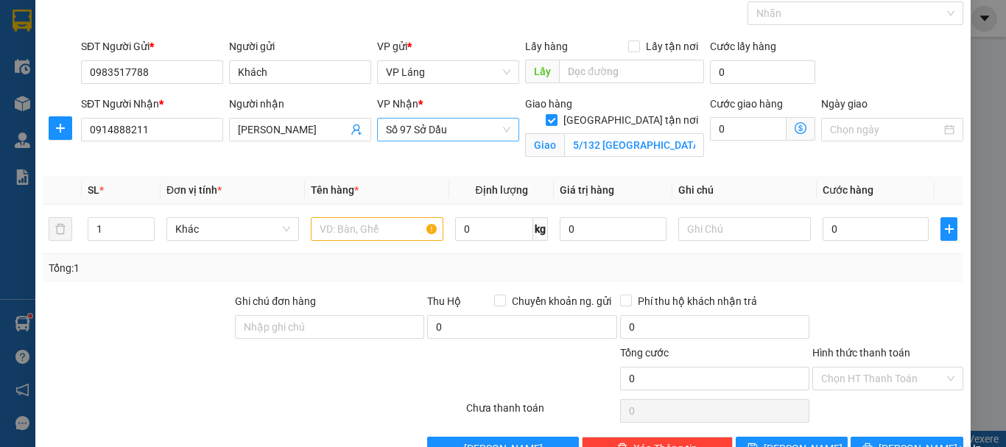
click at [457, 131] on span "Số 97 Sở Dầu" at bounding box center [448, 130] width 124 height 22
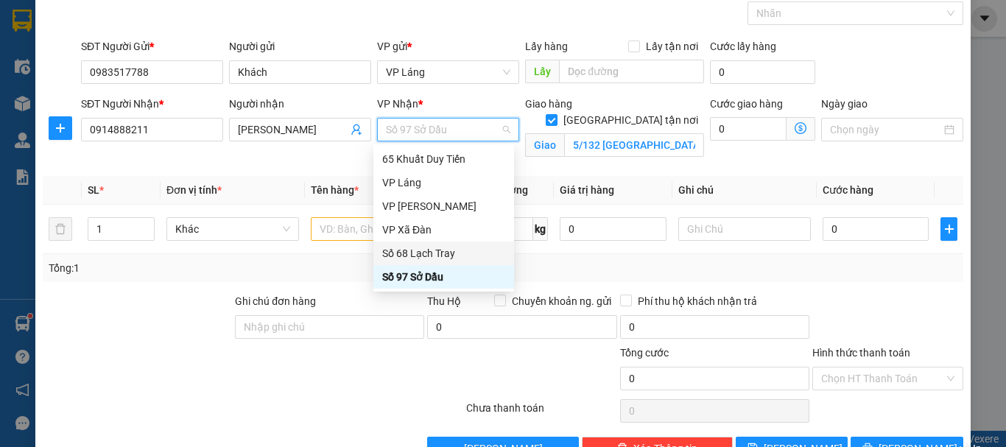
click at [431, 247] on div "Số 68 Lạch Tray" at bounding box center [443, 253] width 123 height 16
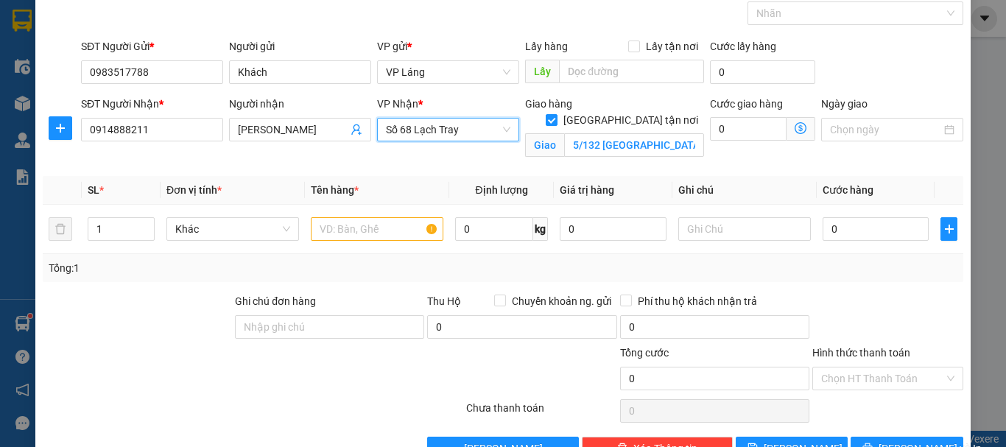
click at [794, 127] on icon "dollar-circle" at bounding box center [800, 128] width 12 height 12
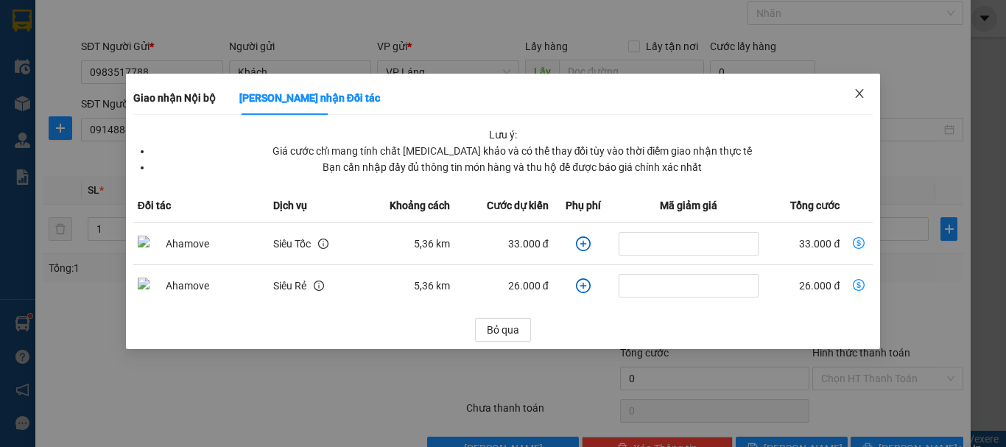
click at [857, 98] on icon "close" at bounding box center [859, 94] width 12 height 12
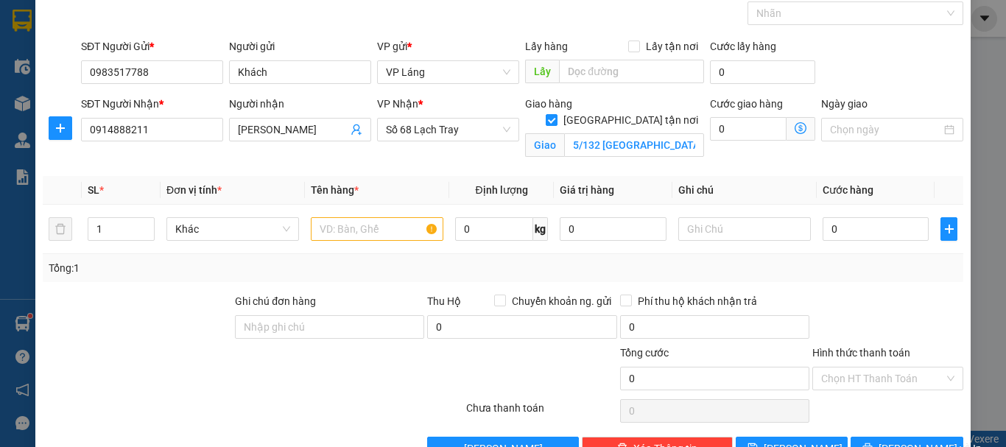
click at [794, 127] on icon "dollar-circle" at bounding box center [800, 128] width 12 height 12
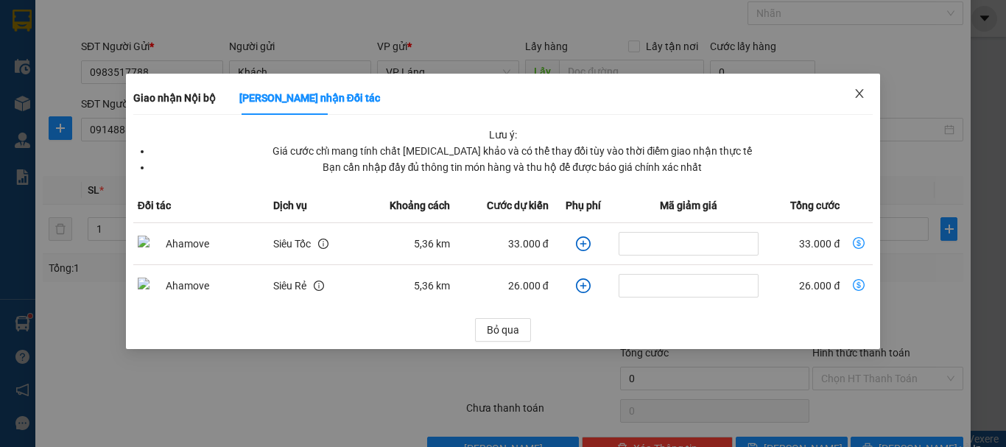
click at [857, 99] on icon "close" at bounding box center [859, 94] width 12 height 12
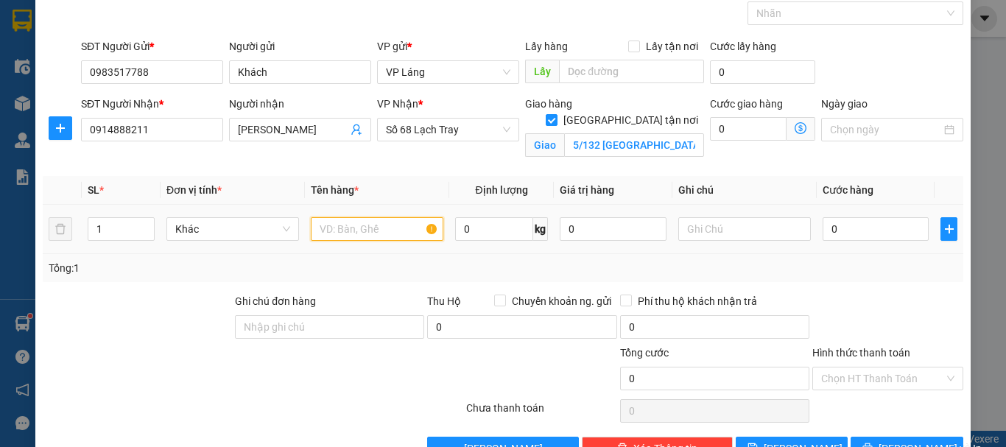
click at [394, 235] on input "text" at bounding box center [377, 229] width 133 height 24
type input "bọc"
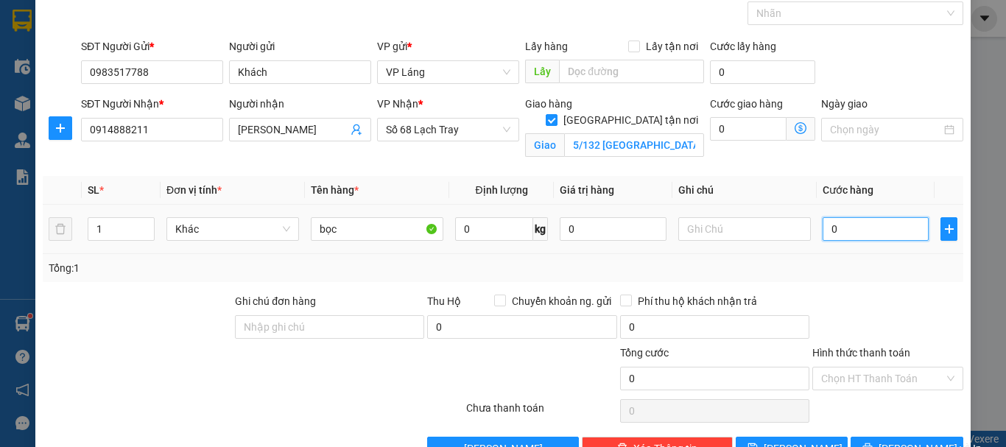
click at [875, 231] on input "0" at bounding box center [875, 229] width 106 height 24
type input "8"
type input "80"
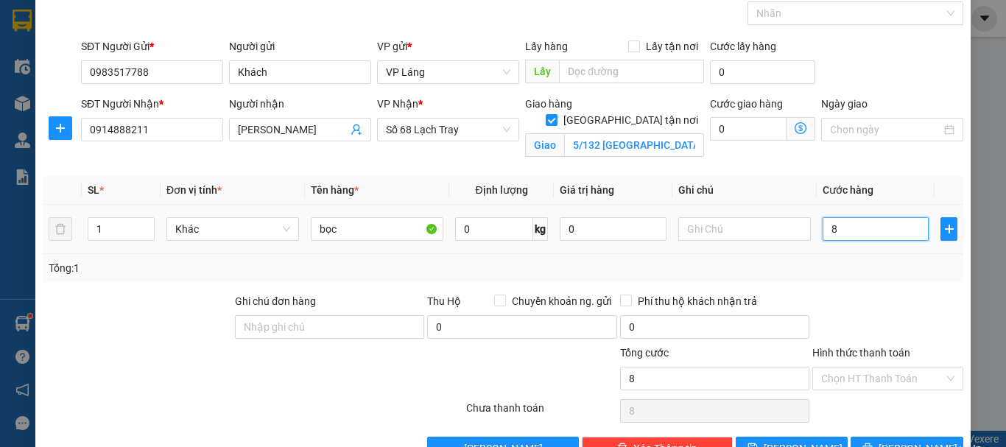
type input "80"
type input "800"
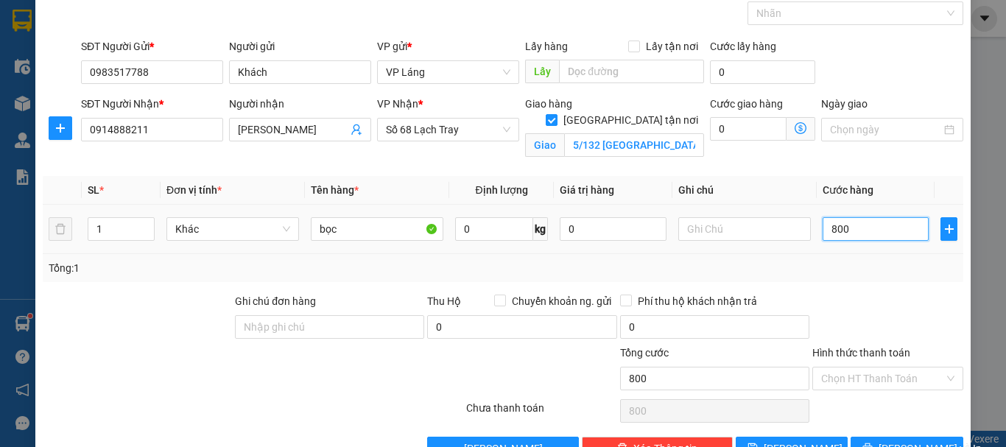
type input "8.000"
type input "80.000"
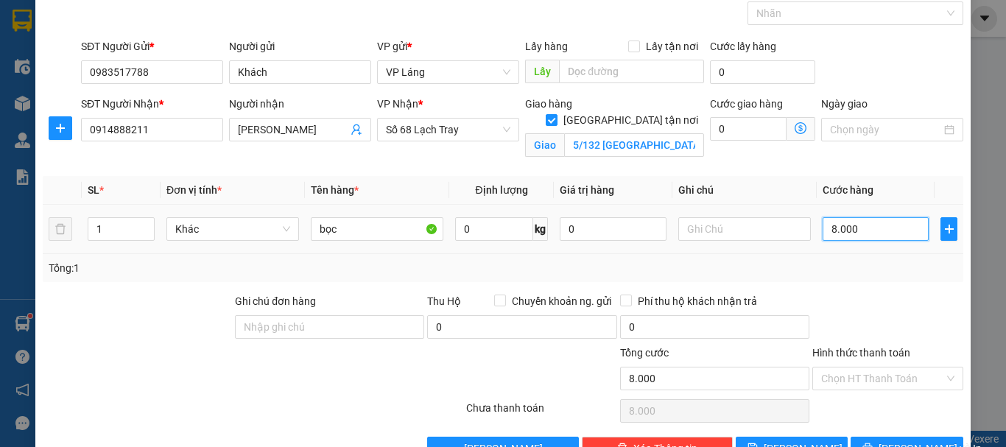
type input "80.000"
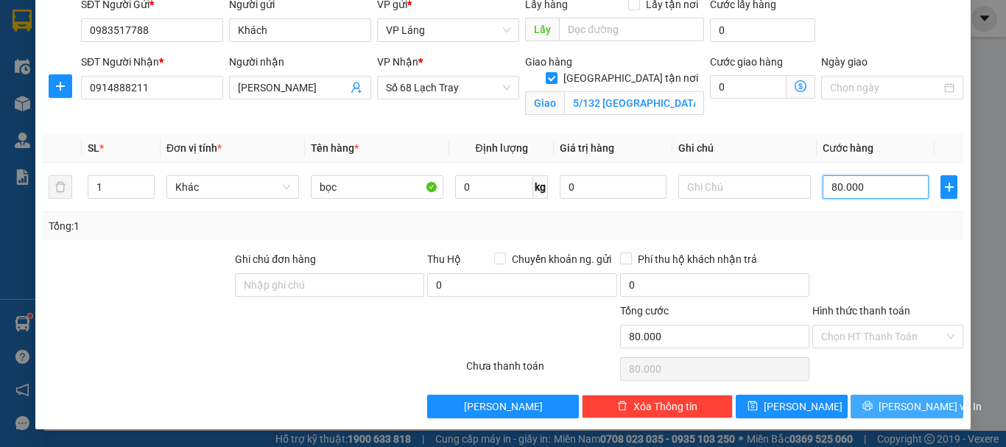
type input "80.000"
click at [922, 415] on button "[PERSON_NAME] và In" at bounding box center [906, 407] width 113 height 24
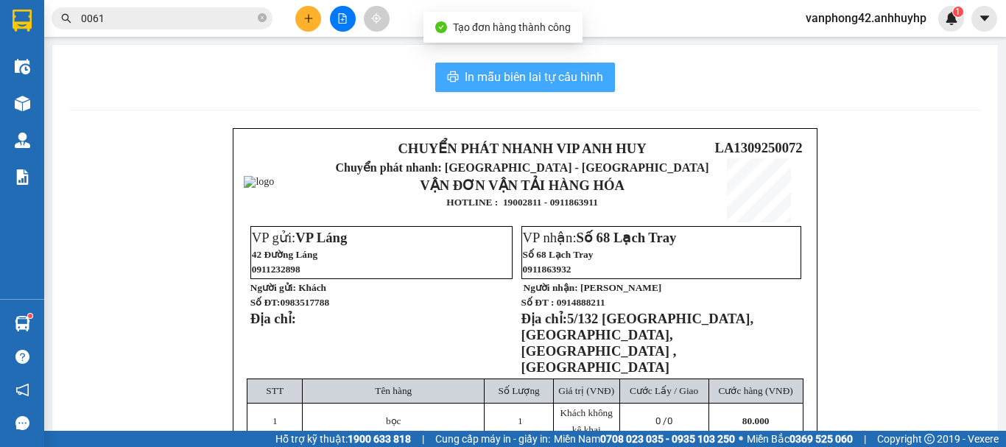
click at [501, 80] on span "In mẫu biên lai tự cấu hình" at bounding box center [534, 77] width 138 height 18
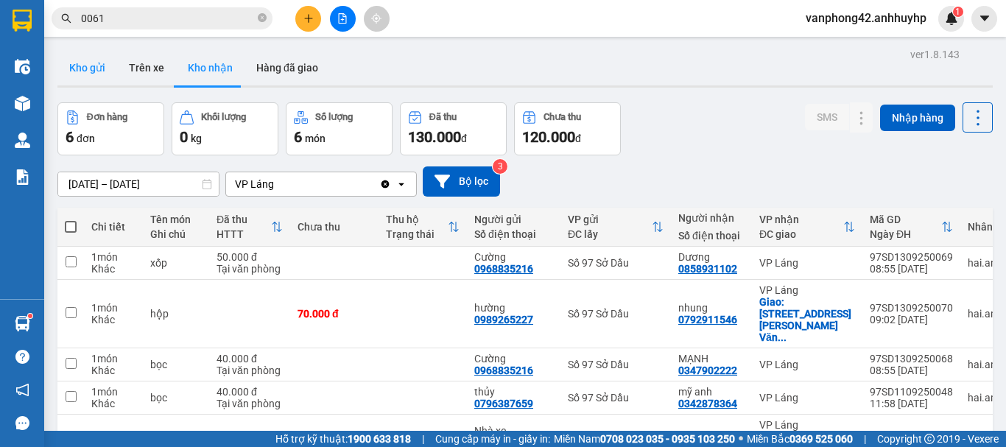
click at [81, 69] on button "Kho gửi" at bounding box center [87, 67] width 60 height 35
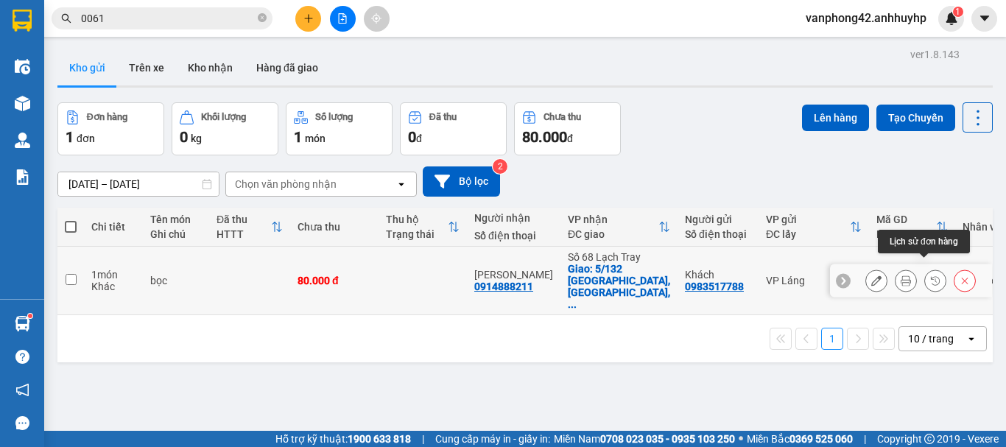
click at [930, 275] on icon at bounding box center [935, 280] width 10 height 10
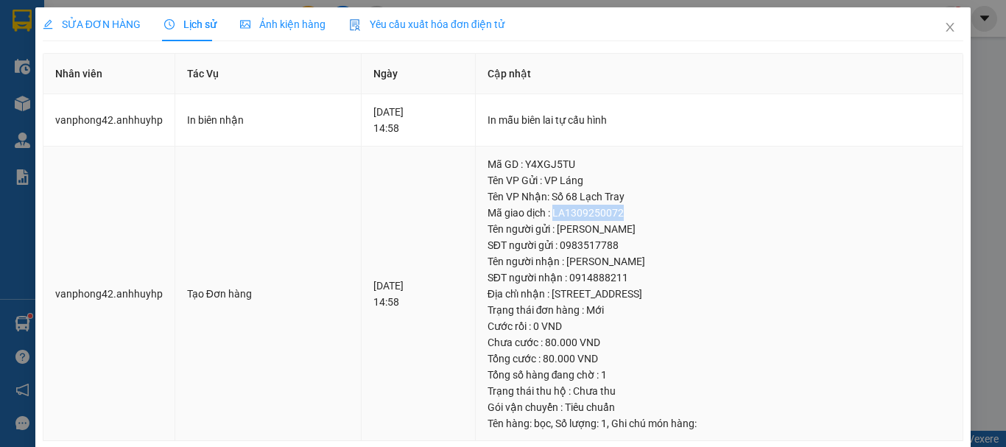
drag, startPoint x: 602, startPoint y: 211, endPoint x: 523, endPoint y: 211, distance: 78.0
click at [523, 211] on div "Mã giao dịch : LA1309250072" at bounding box center [719, 213] width 464 height 16
copy div "LA1309250072"
click at [944, 30] on icon "close" at bounding box center [950, 27] width 12 height 12
